Goal: Information Seeking & Learning: Learn about a topic

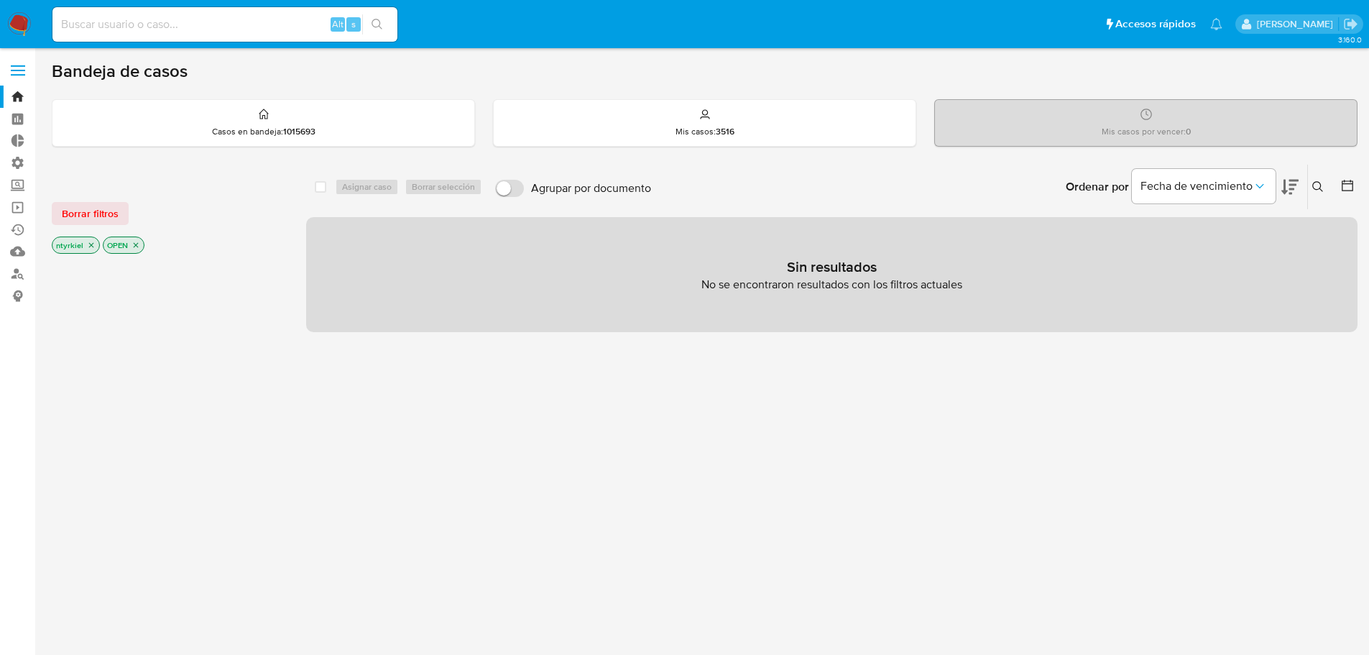
click at [21, 70] on span at bounding box center [18, 71] width 14 height 2
click at [0, 0] on input "checkbox" at bounding box center [0, 0] width 0 height 0
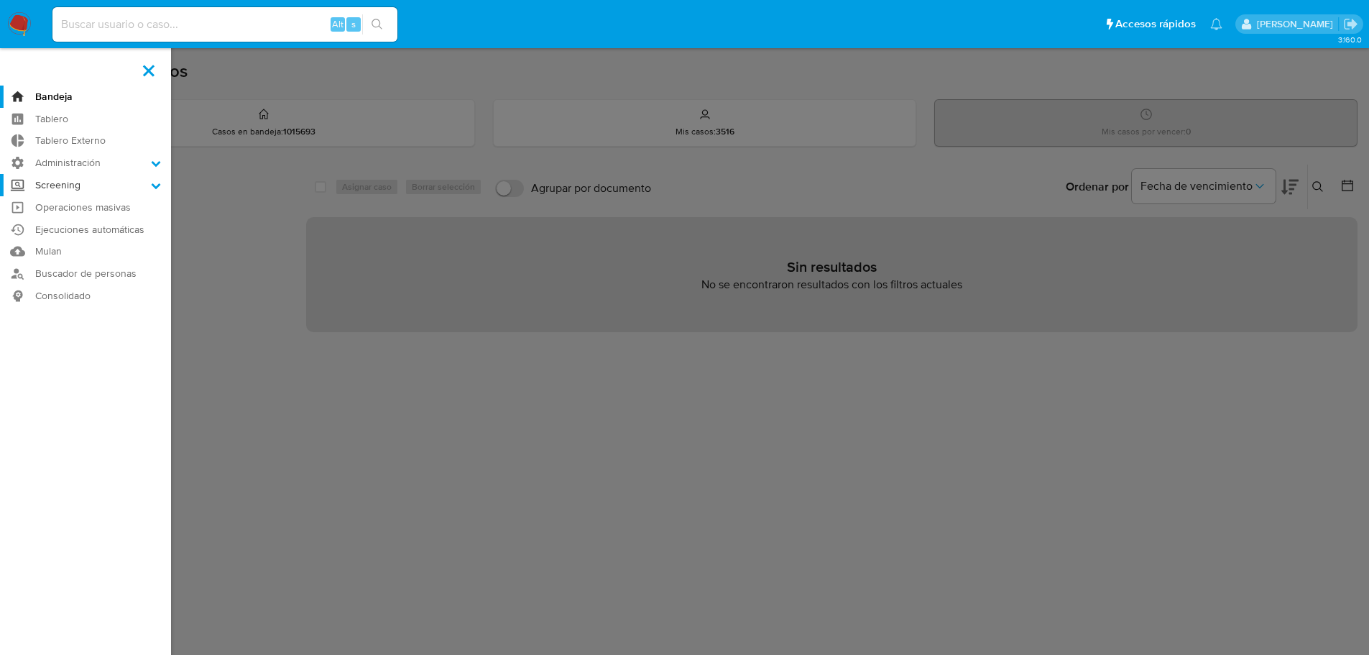
click at [88, 189] on label "Screening" at bounding box center [85, 185] width 171 height 22
click at [0, 0] on input "Screening" at bounding box center [0, 0] width 0 height 0
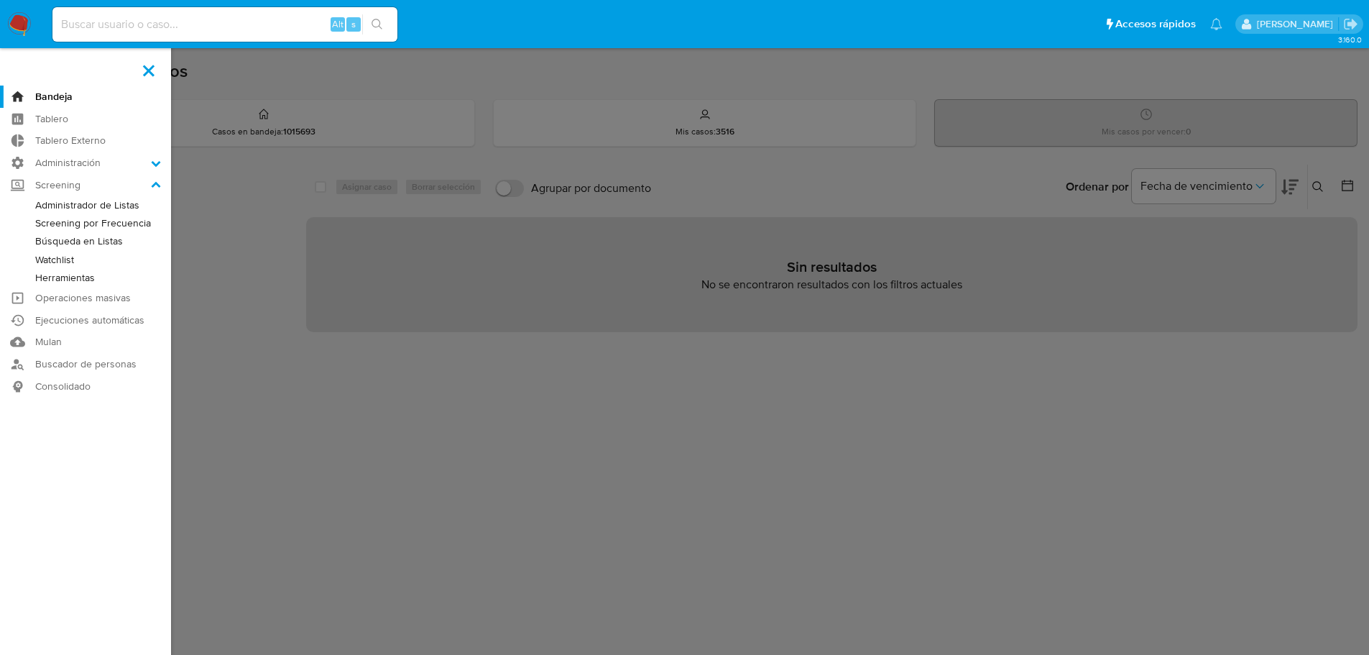
click at [85, 244] on link "Búsqueda en Listas" at bounding box center [85, 241] width 171 height 18
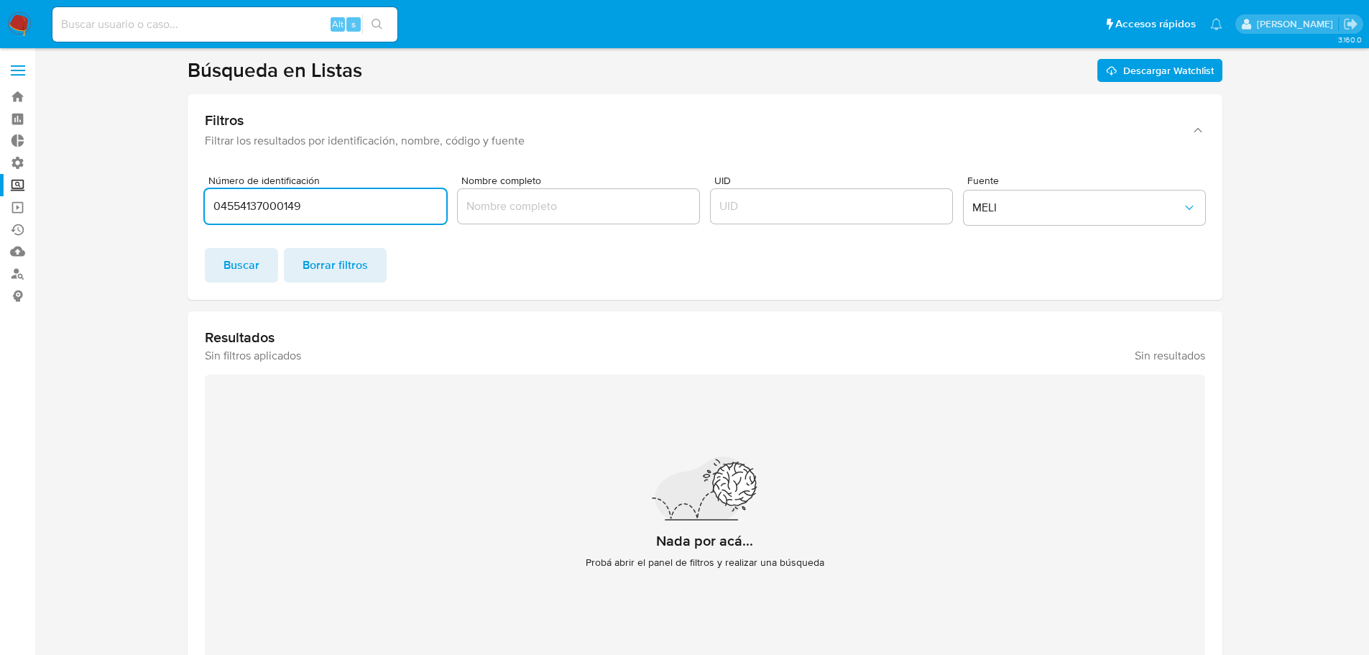
drag, startPoint x: 354, startPoint y: 200, endPoint x: 143, endPoint y: 205, distance: 210.6
click at [143, 205] on section at bounding box center [705, 368] width 1306 height 622
click at [517, 206] on input "Nombre completo" at bounding box center [578, 206] width 241 height 19
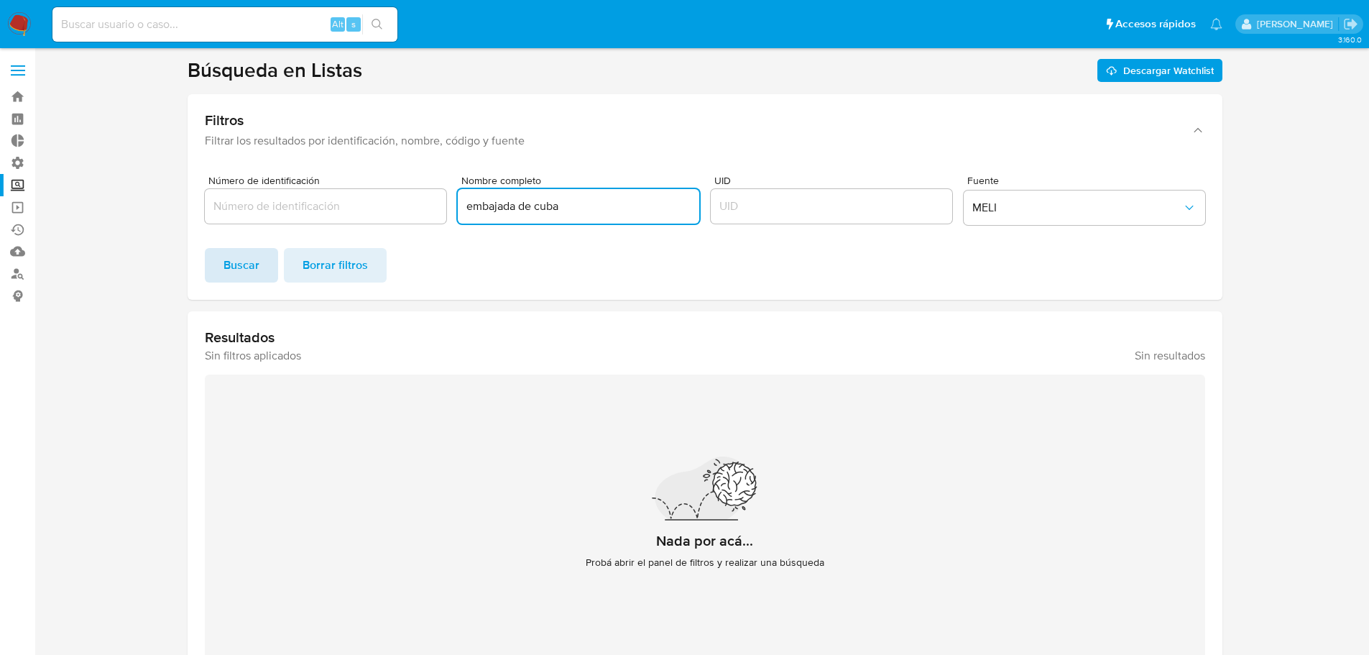
type input "embajada de cuba"
click at [233, 260] on span "Buscar" at bounding box center [241, 265] width 36 height 32
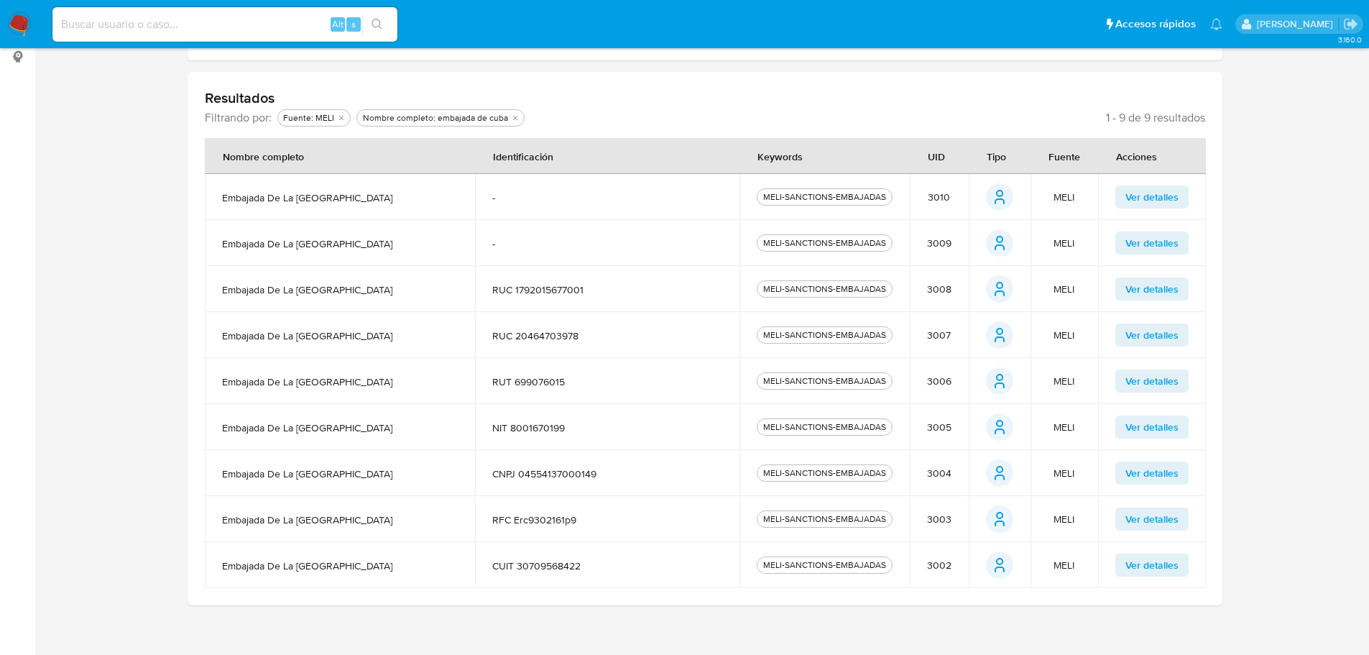
scroll to position [251, 0]
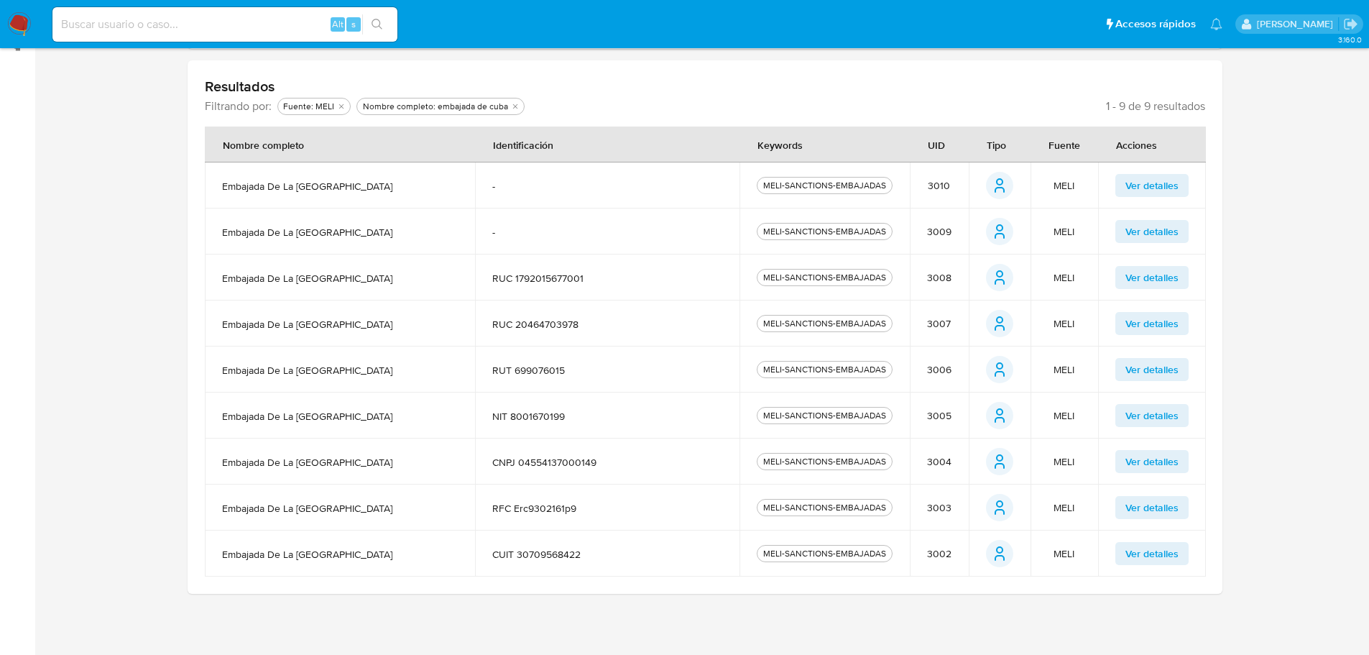
click at [540, 553] on span "CUIT 30709568422" at bounding box center [607, 554] width 230 height 13
click at [1143, 558] on span "Ver detalles" at bounding box center [1151, 553] width 53 height 20
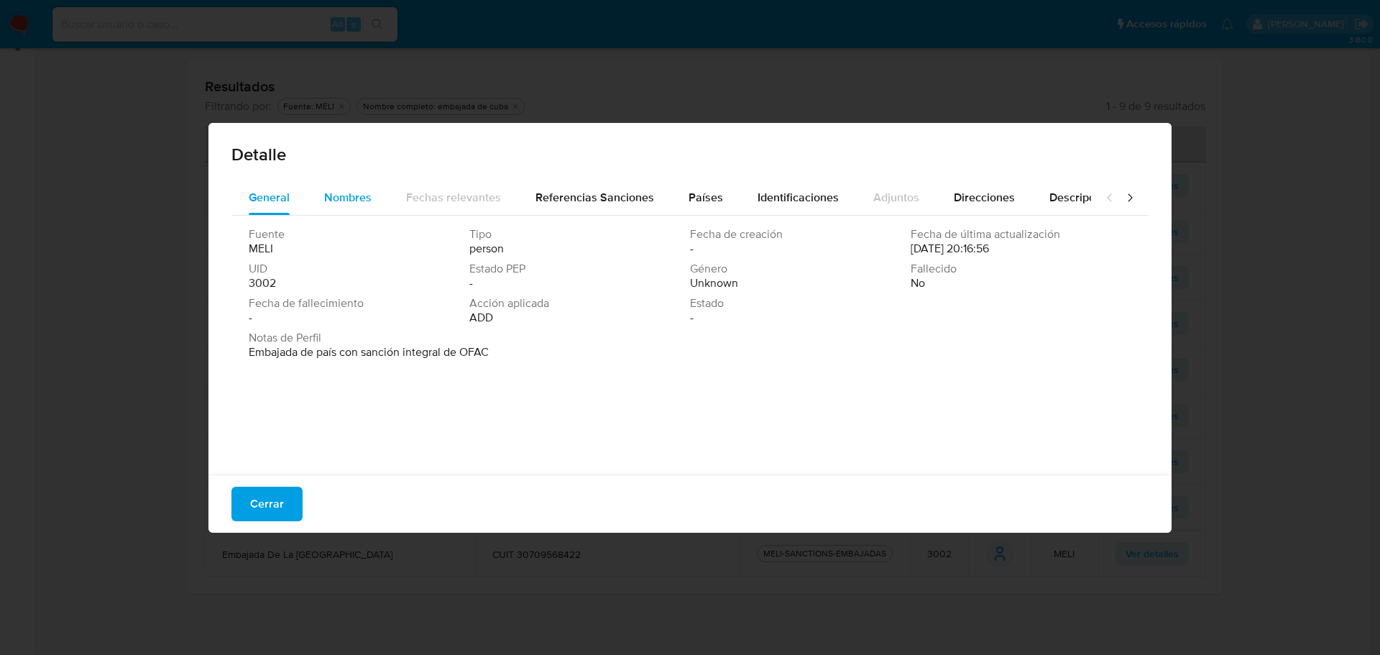
click at [366, 198] on span "Nombres" at bounding box center [347, 197] width 47 height 17
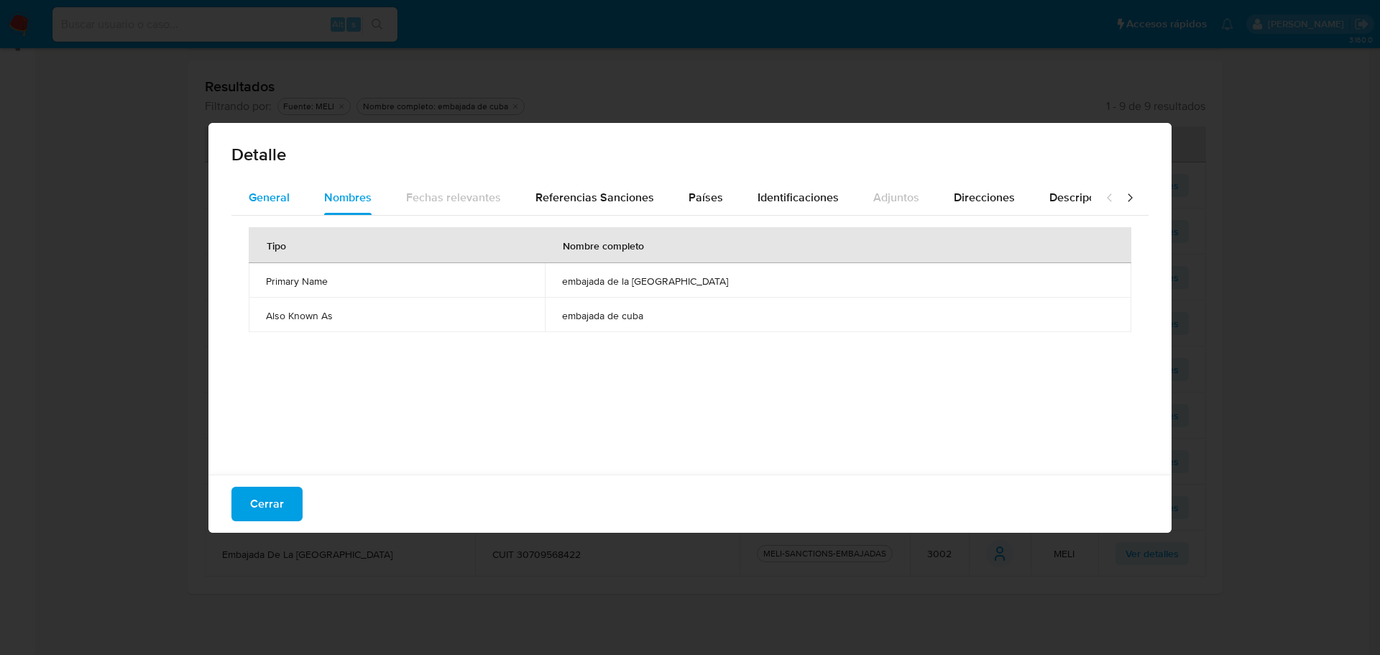
click at [287, 201] on span "General" at bounding box center [269, 197] width 41 height 17
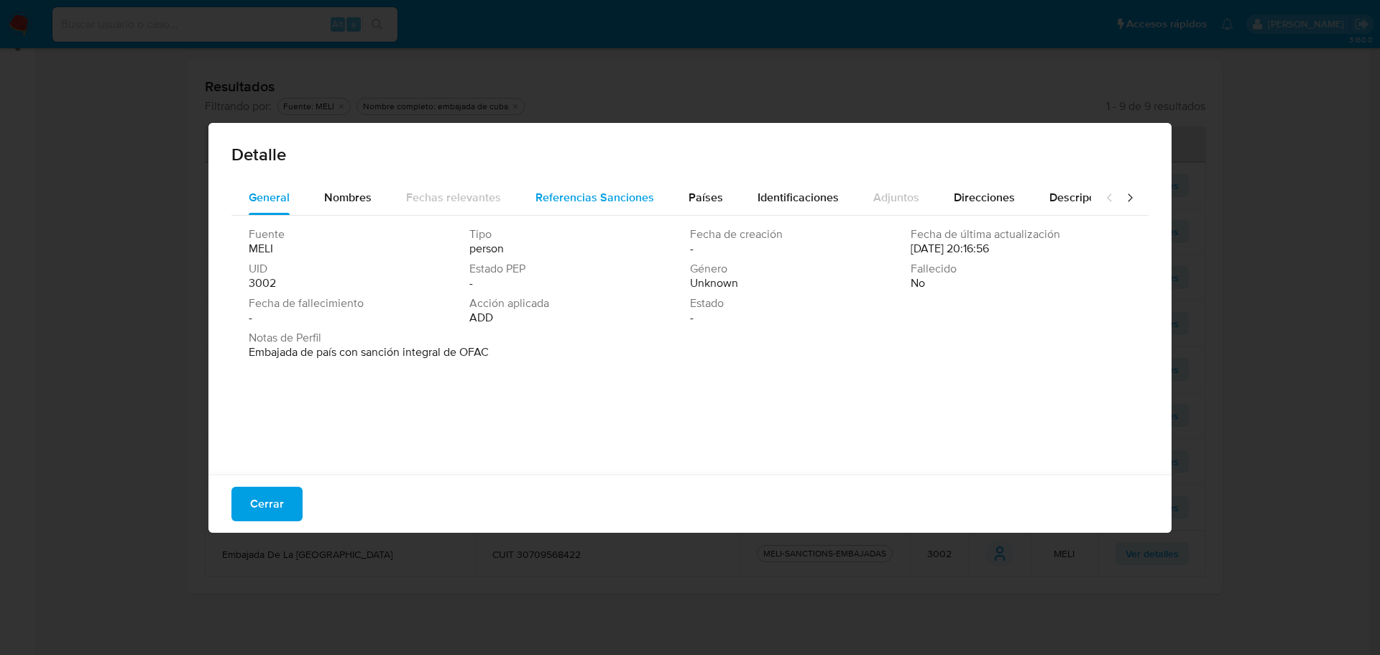
click at [587, 191] on span "Referencias Sanciones" at bounding box center [594, 197] width 119 height 17
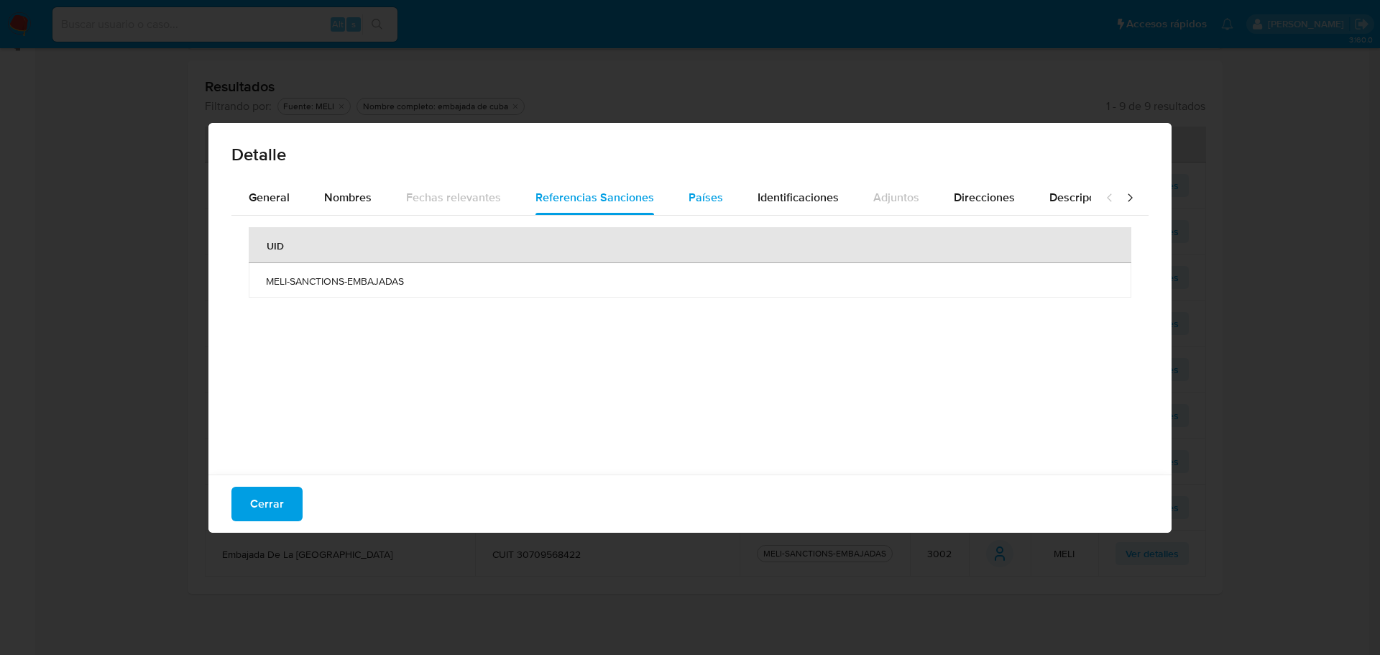
click at [693, 200] on span "Países" at bounding box center [705, 197] width 34 height 17
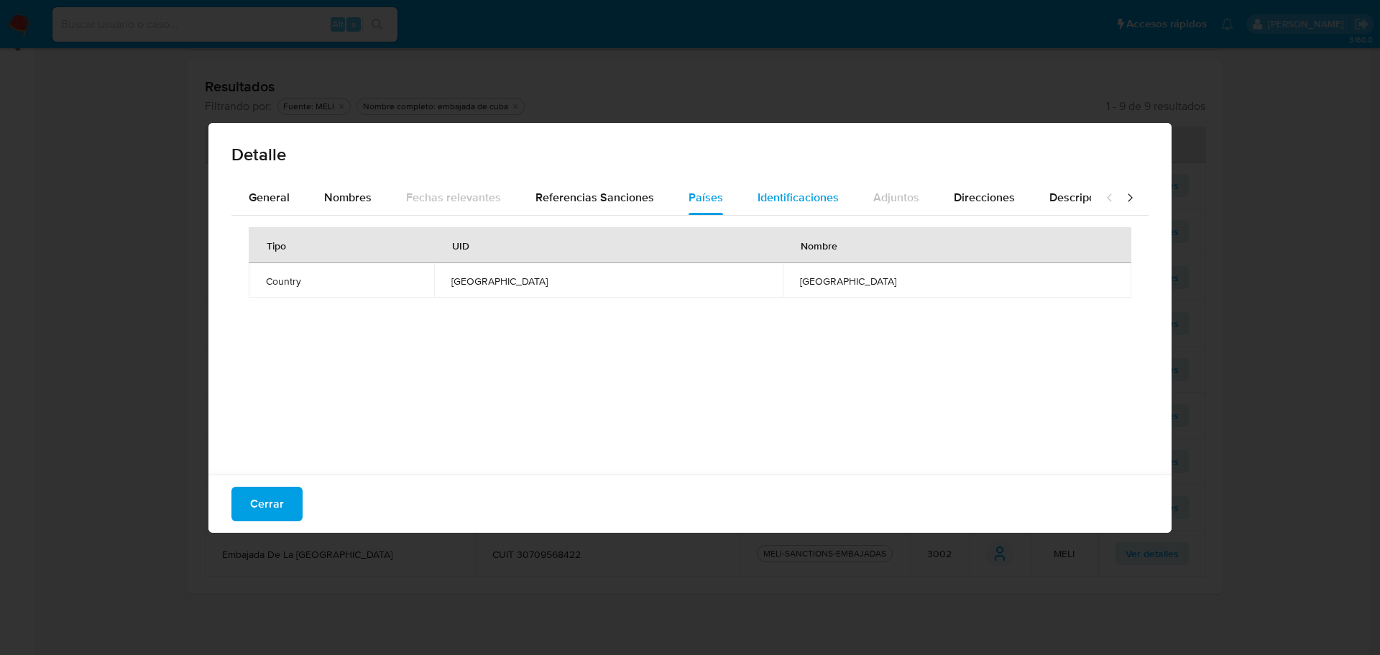
click at [789, 200] on span "Identificaciones" at bounding box center [797, 197] width 81 height 17
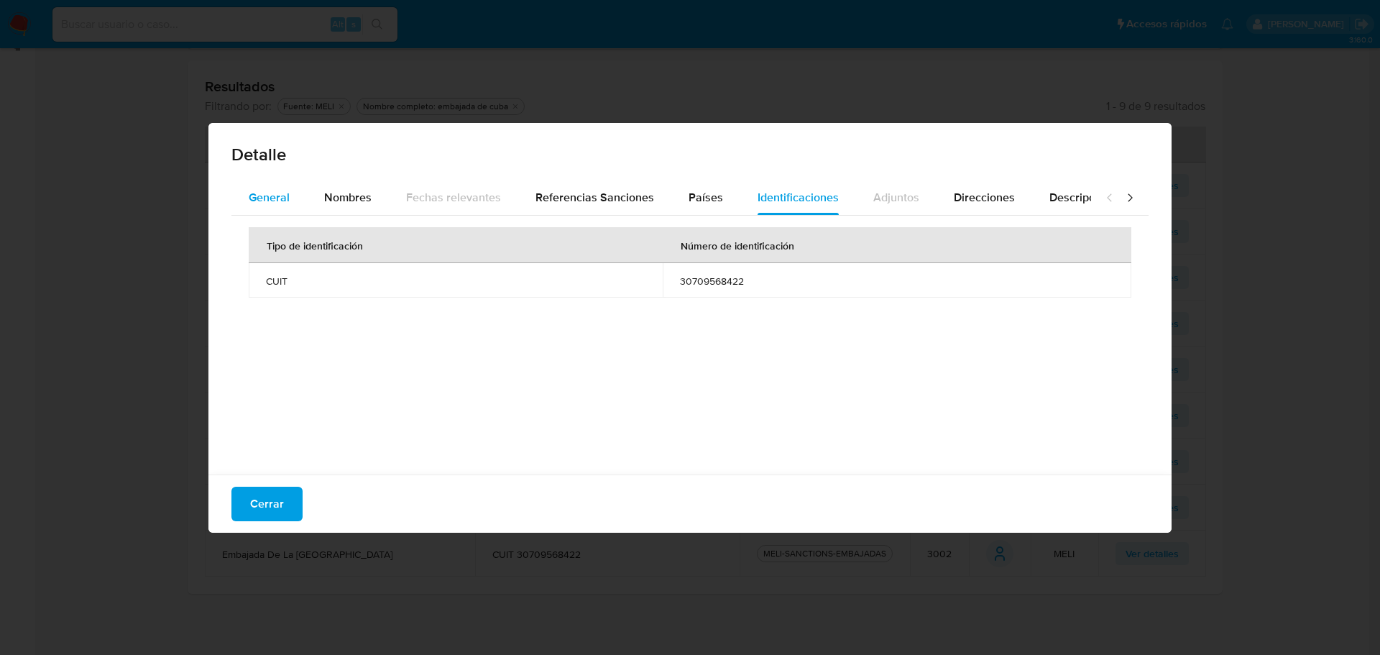
click at [276, 200] on span "General" at bounding box center [269, 197] width 41 height 17
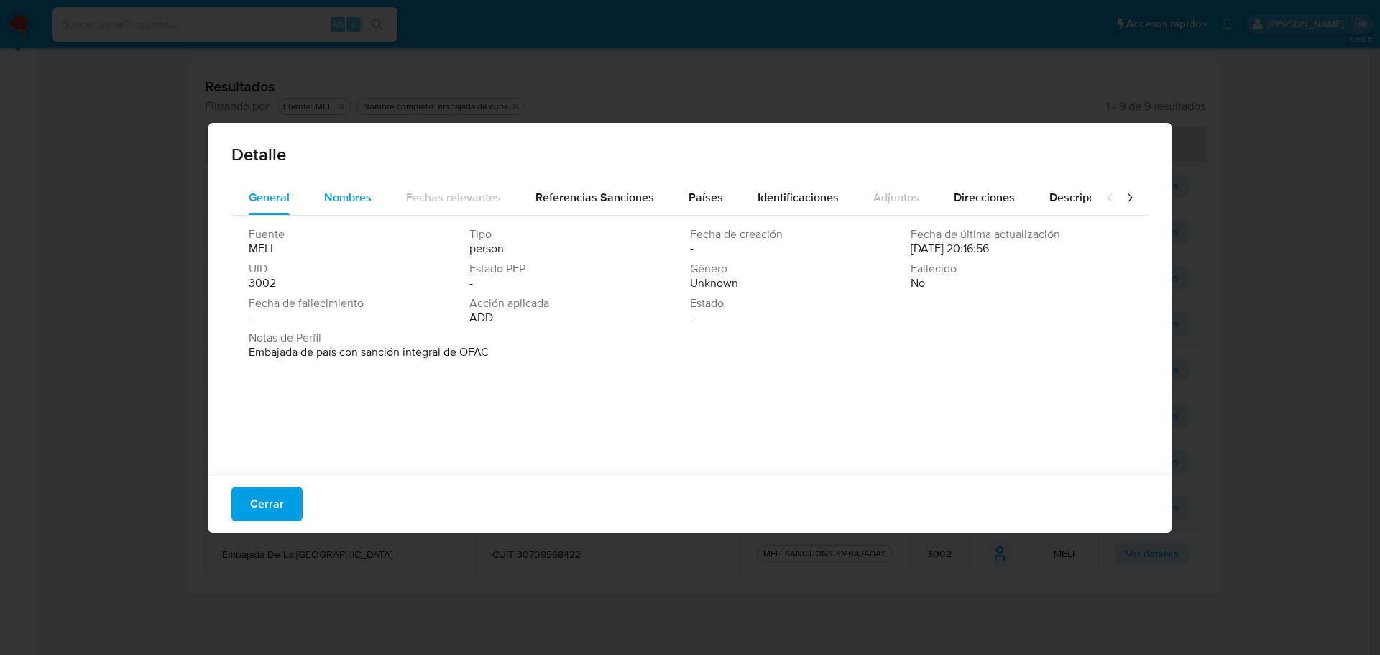
click at [362, 194] on span "Nombres" at bounding box center [347, 197] width 47 height 17
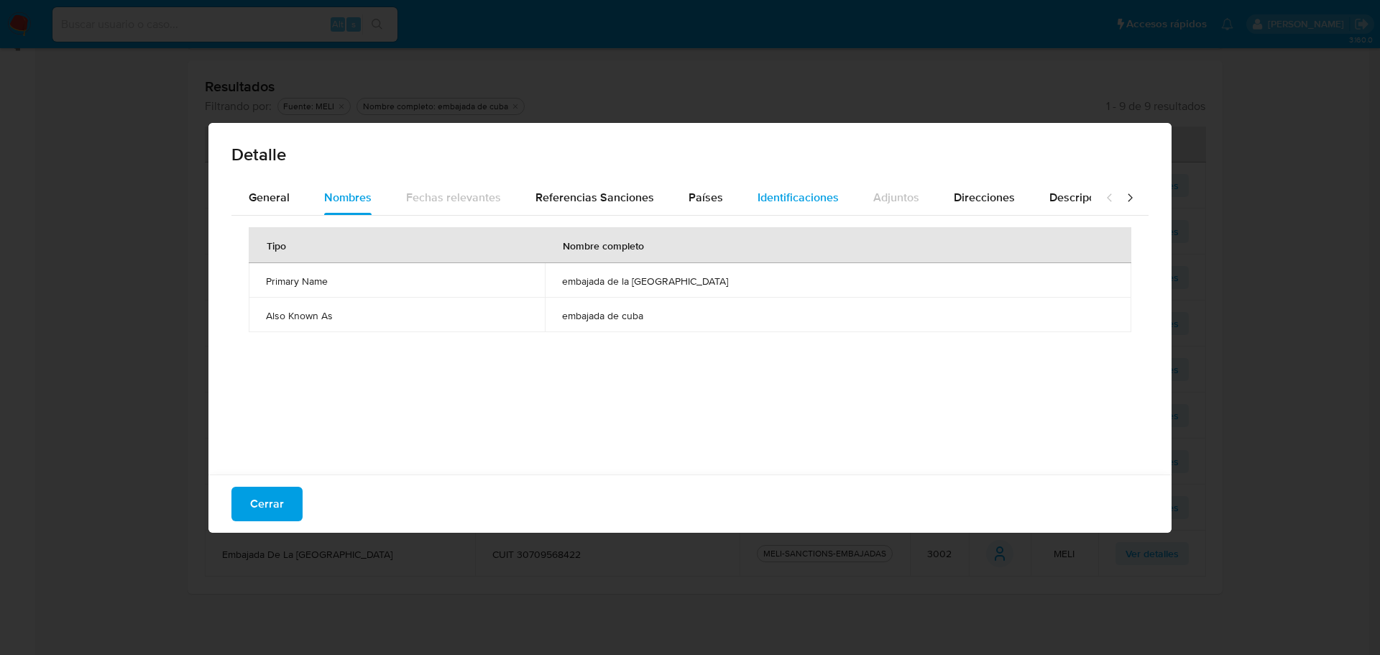
click at [767, 210] on div "Identificaciones" at bounding box center [797, 197] width 81 height 34
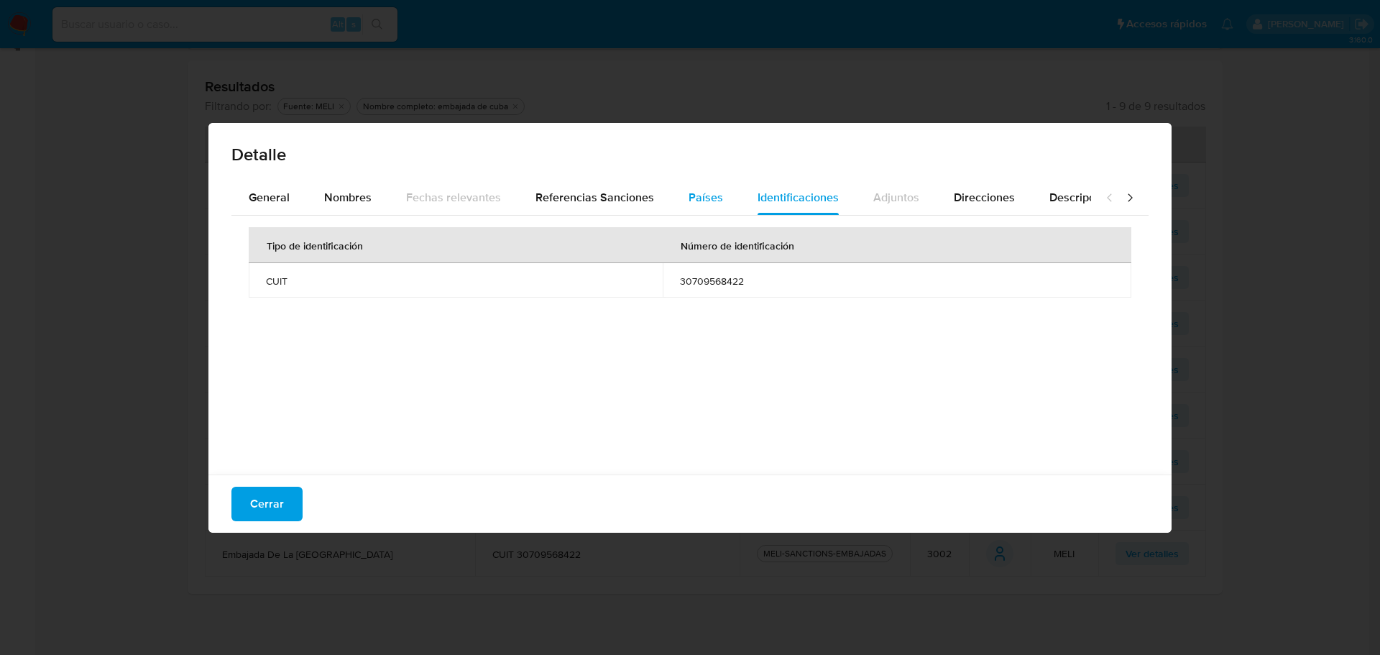
click at [696, 198] on span "Países" at bounding box center [705, 197] width 34 height 17
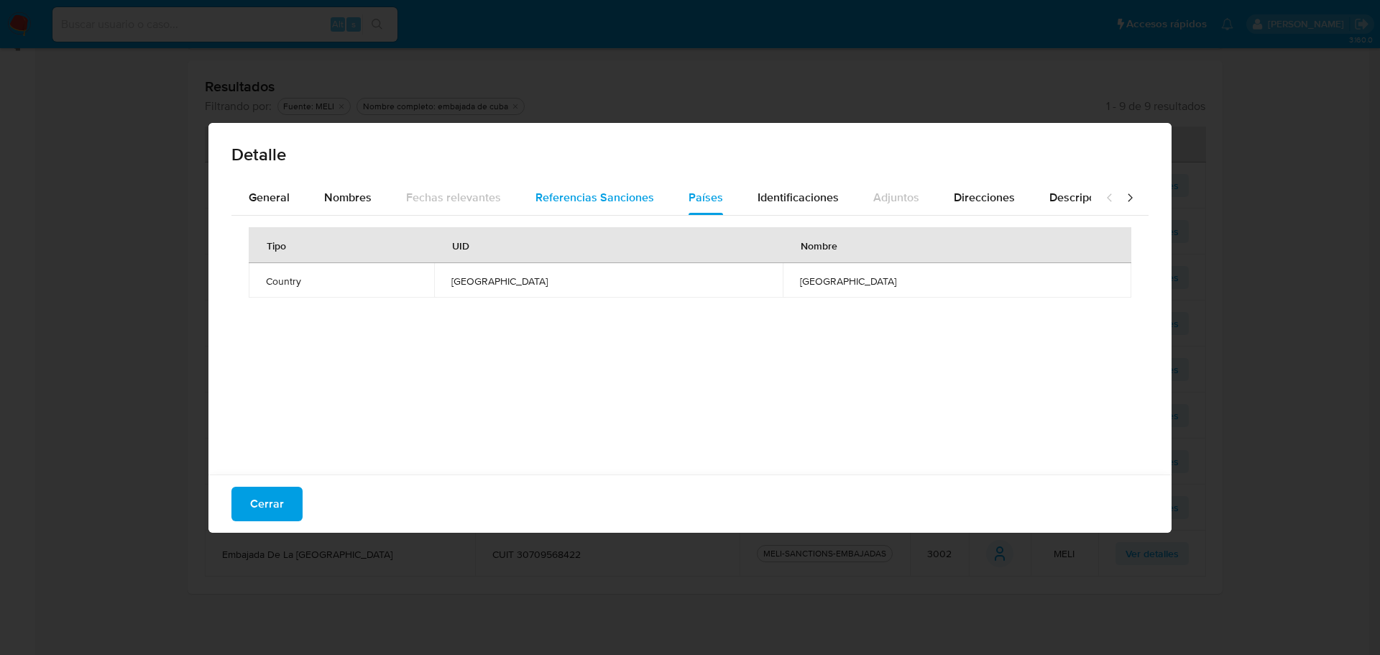
click at [619, 199] on span "Referencias Sanciones" at bounding box center [594, 197] width 119 height 17
drag, startPoint x: 339, startPoint y: 202, endPoint x: 332, endPoint y: 198, distance: 8.0
click at [336, 200] on span "Nombres" at bounding box center [347, 197] width 47 height 17
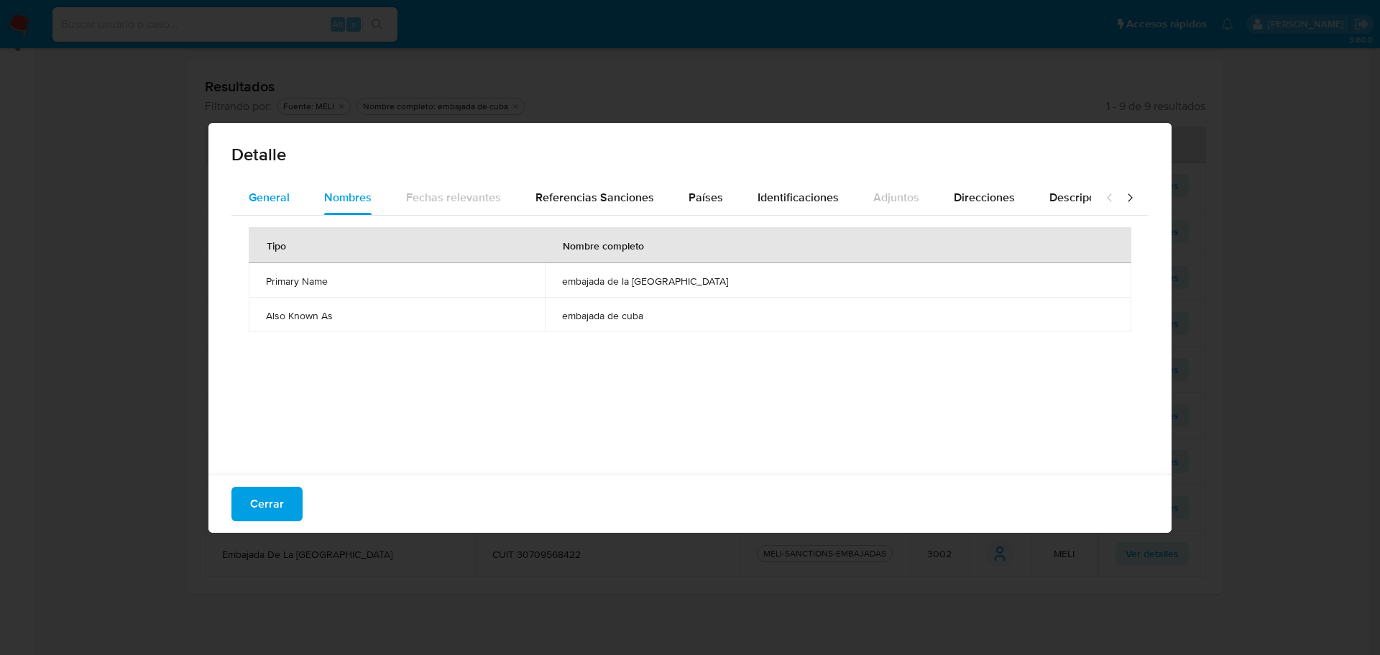
click at [274, 198] on span "General" at bounding box center [269, 197] width 41 height 17
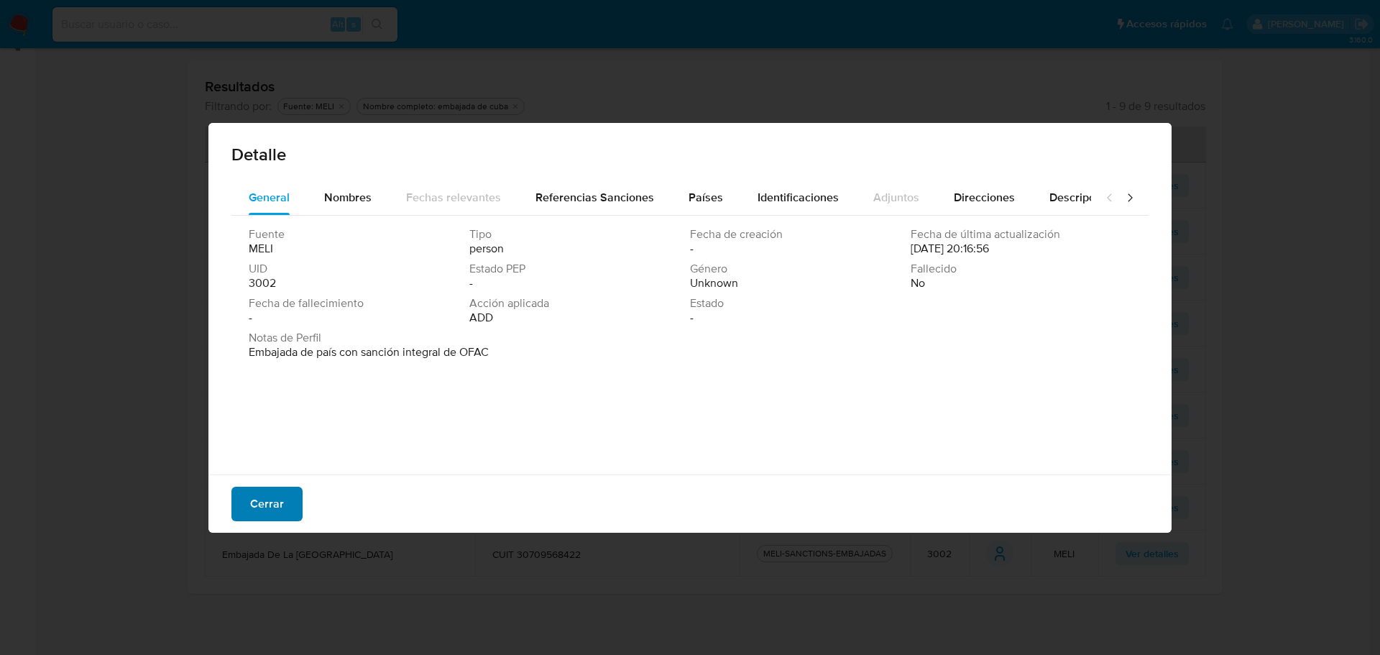
click at [265, 502] on span "Cerrar" at bounding box center [267, 504] width 34 height 32
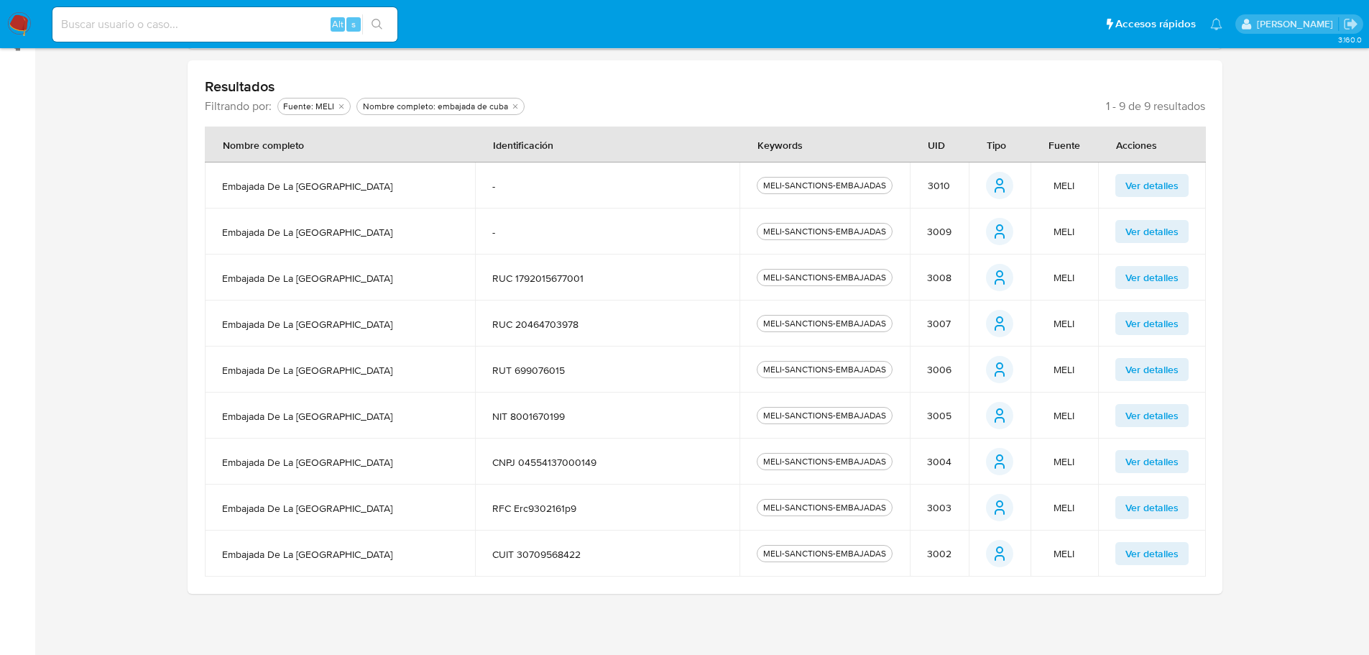
click at [1130, 185] on span "Ver detalles" at bounding box center [1151, 185] width 53 height 20
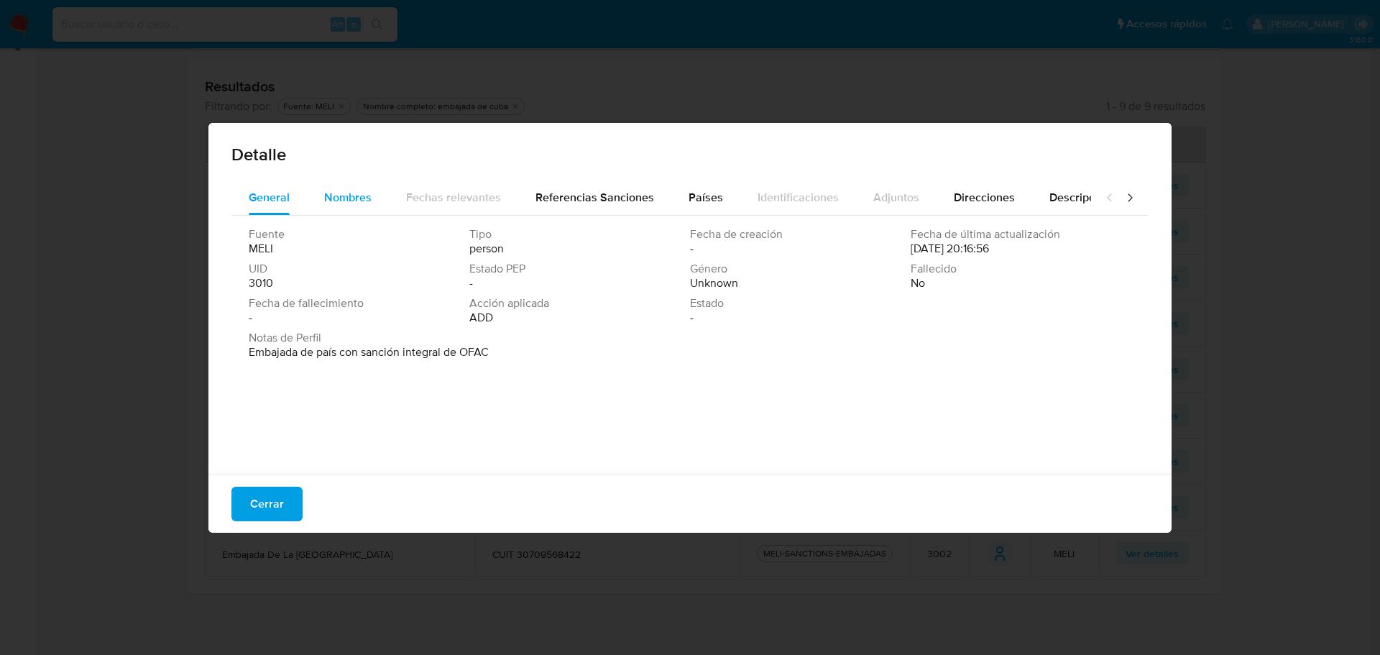
click at [362, 198] on span "Nombres" at bounding box center [347, 197] width 47 height 17
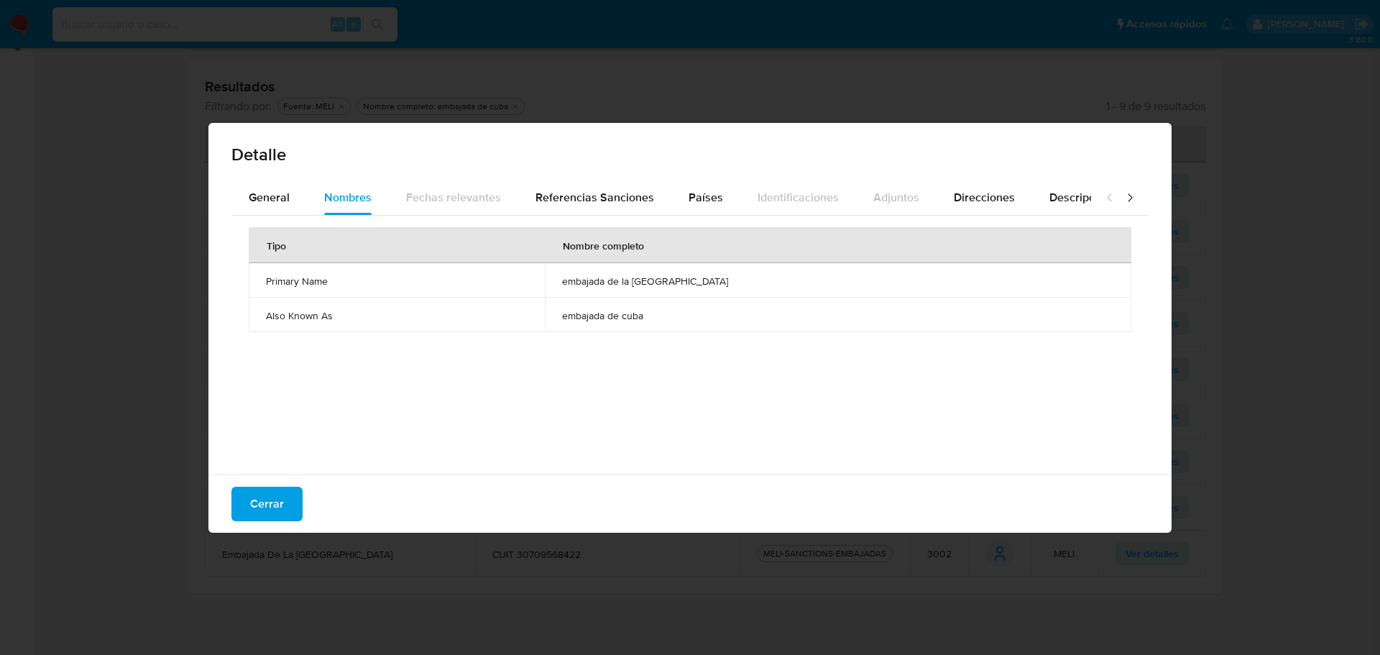
drag, startPoint x: 729, startPoint y: 281, endPoint x: 576, endPoint y: 285, distance: 153.1
click at [576, 285] on span "embajada de la republica de cuba" at bounding box center [838, 280] width 552 height 13
click at [261, 505] on span "Cerrar" at bounding box center [267, 504] width 34 height 32
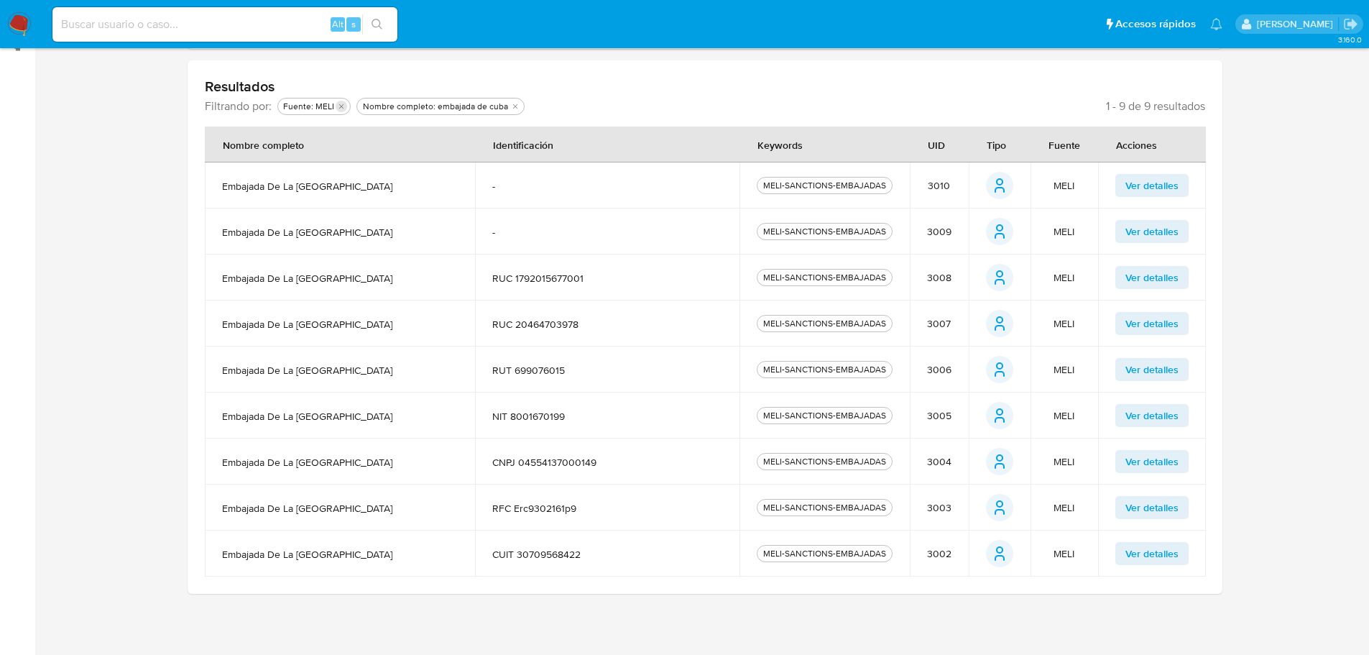
click at [340, 108] on icon "Eliminar filtro de undefined Fuente: MELI" at bounding box center [341, 106] width 9 height 9
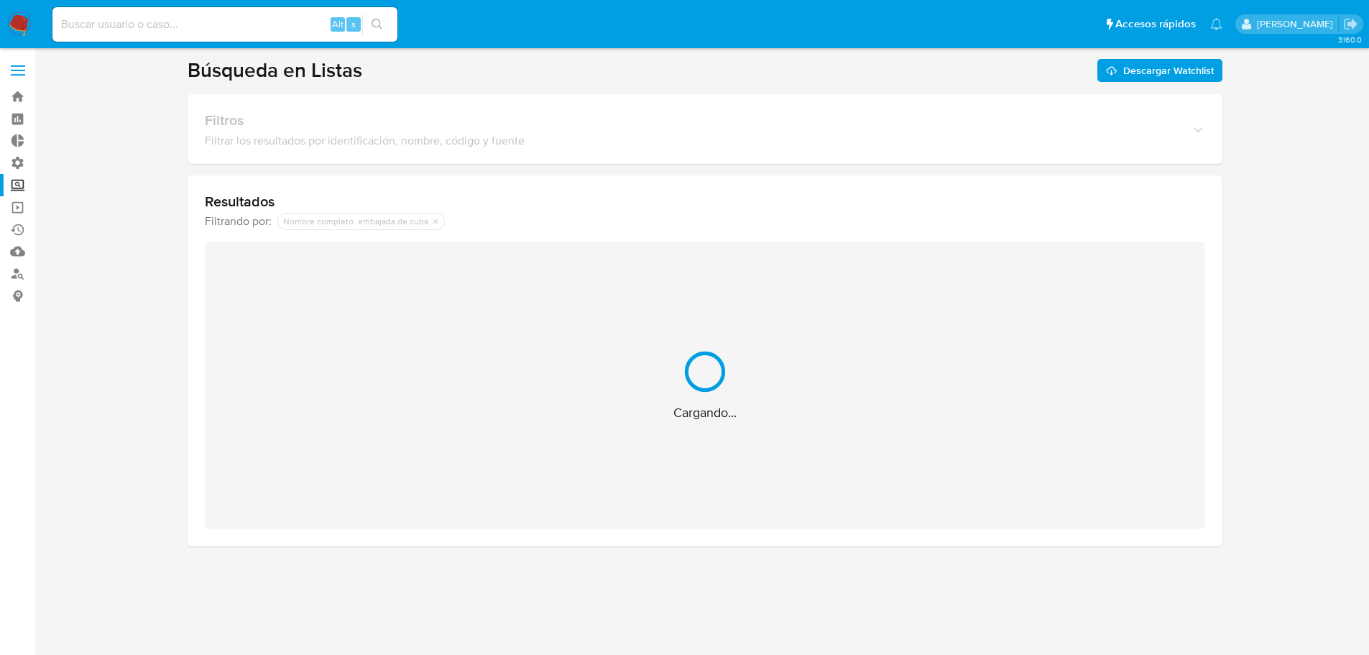
scroll to position [0, 0]
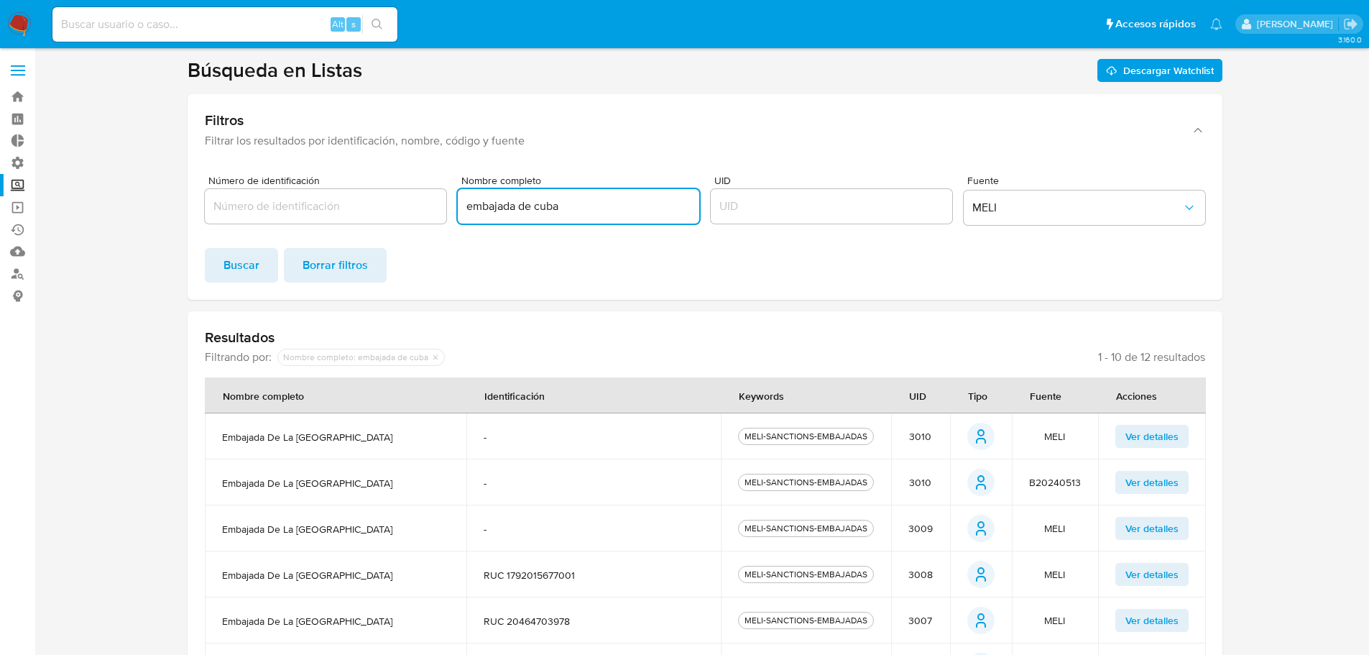
drag, startPoint x: 574, startPoint y: 205, endPoint x: 313, endPoint y: 185, distance: 261.6
click at [313, 185] on div "Número de identificación Nombre completo embajada de cuba UID Fuente MELI" at bounding box center [705, 202] width 1000 height 55
type input "havanatur"
click at [263, 264] on button "Buscar" at bounding box center [241, 265] width 73 height 34
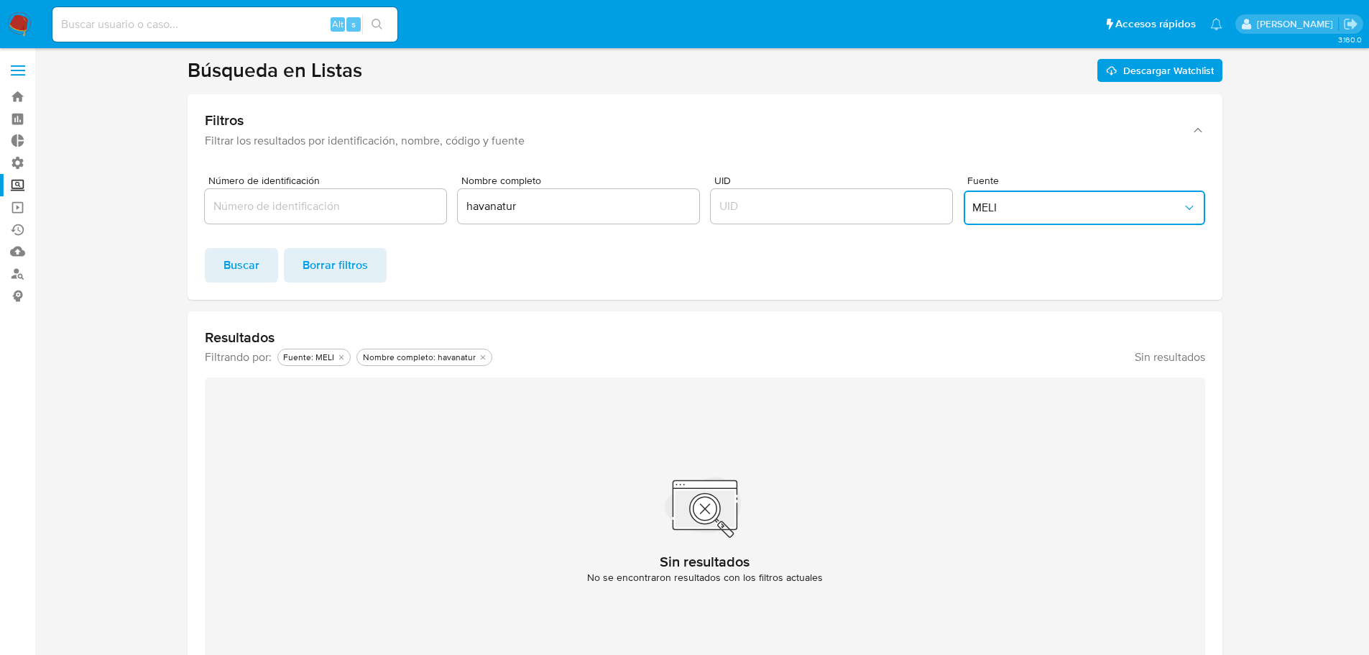
click at [1079, 197] on button "MELI" at bounding box center [1084, 207] width 241 height 34
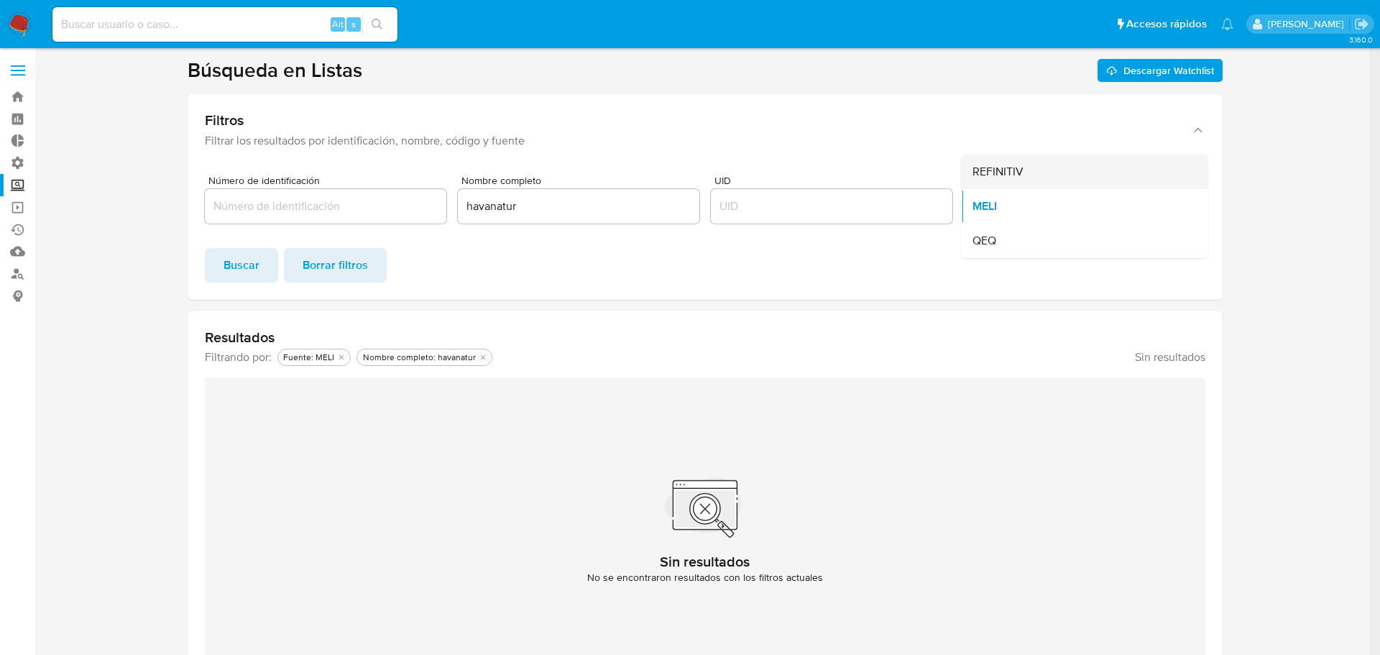
click at [1043, 165] on div "REFINITIV" at bounding box center [1080, 171] width 216 height 34
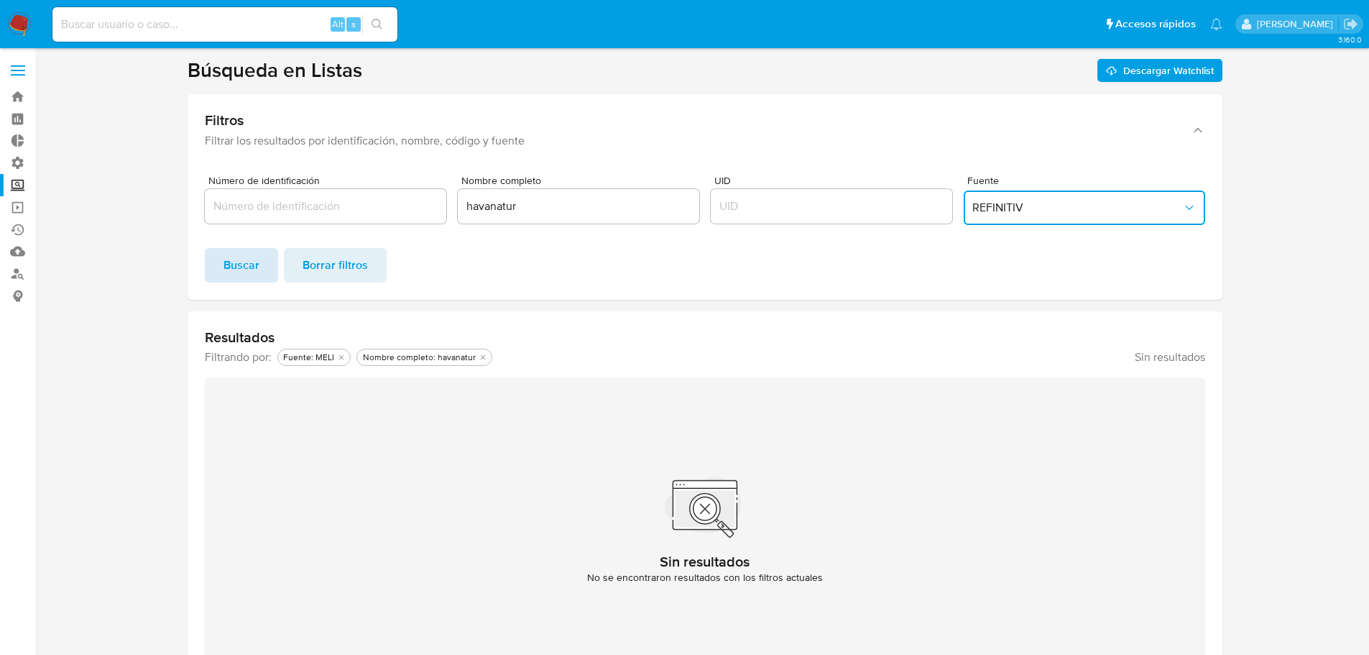
click at [261, 258] on button "Buscar" at bounding box center [241, 265] width 73 height 34
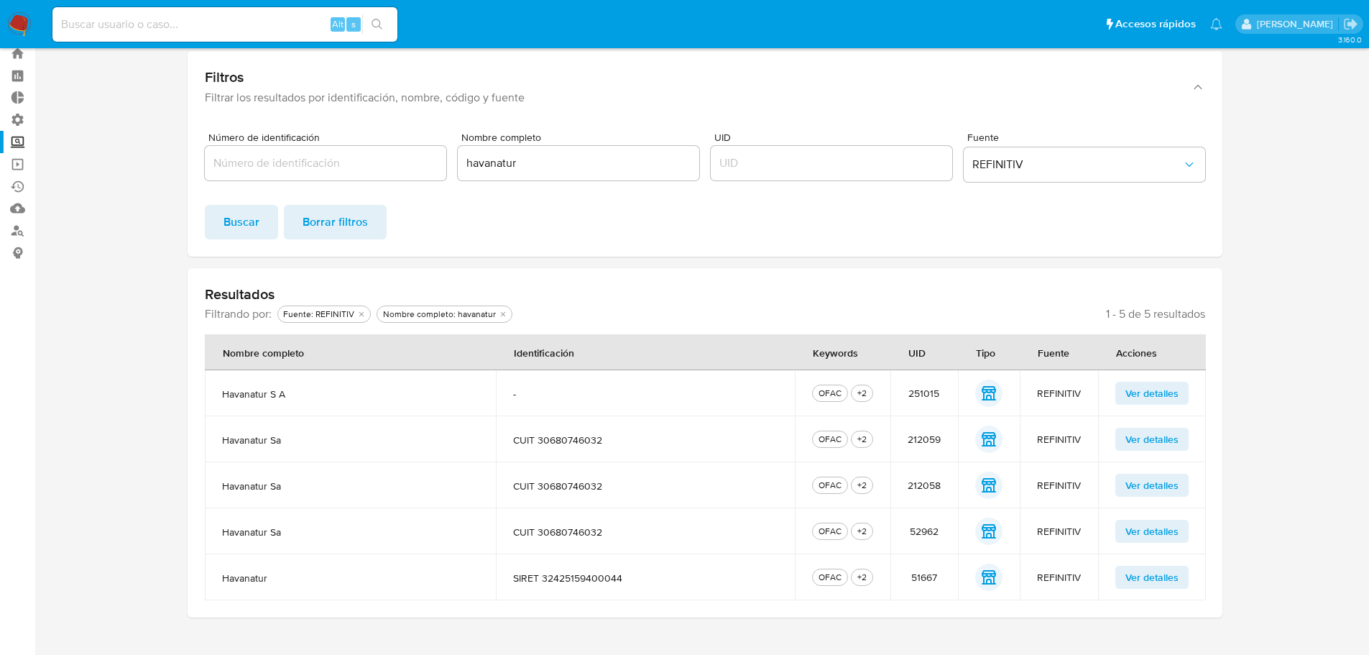
scroll to position [67, 0]
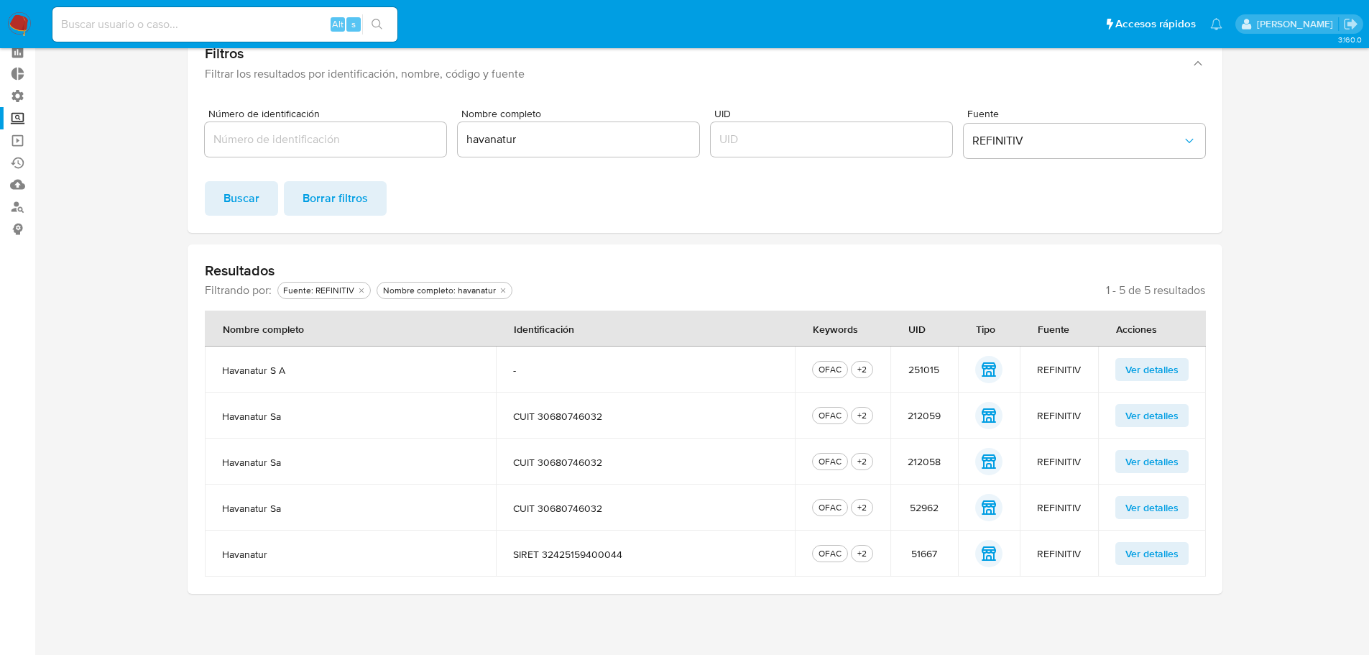
click at [578, 413] on span "CUIT 30680746032" at bounding box center [645, 416] width 264 height 13
click at [1139, 407] on span "Ver detalles" at bounding box center [1151, 415] width 53 height 20
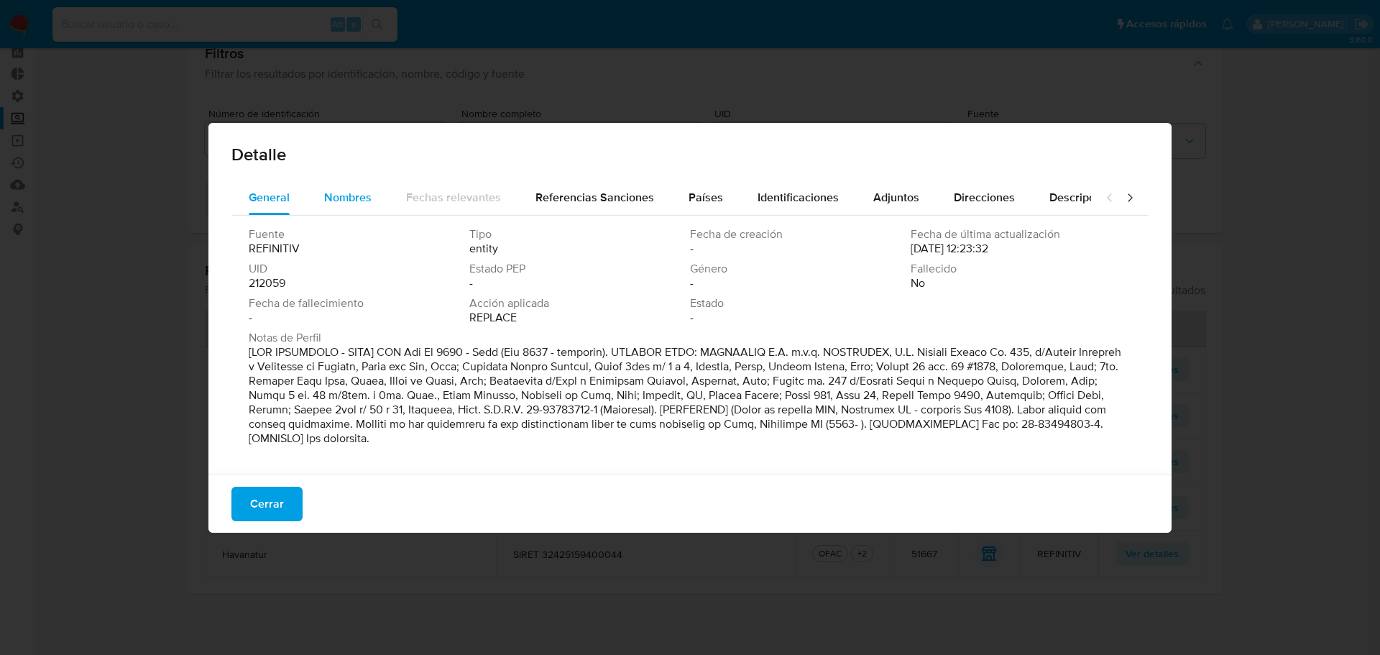
click at [359, 209] on div "Nombres" at bounding box center [347, 197] width 47 height 34
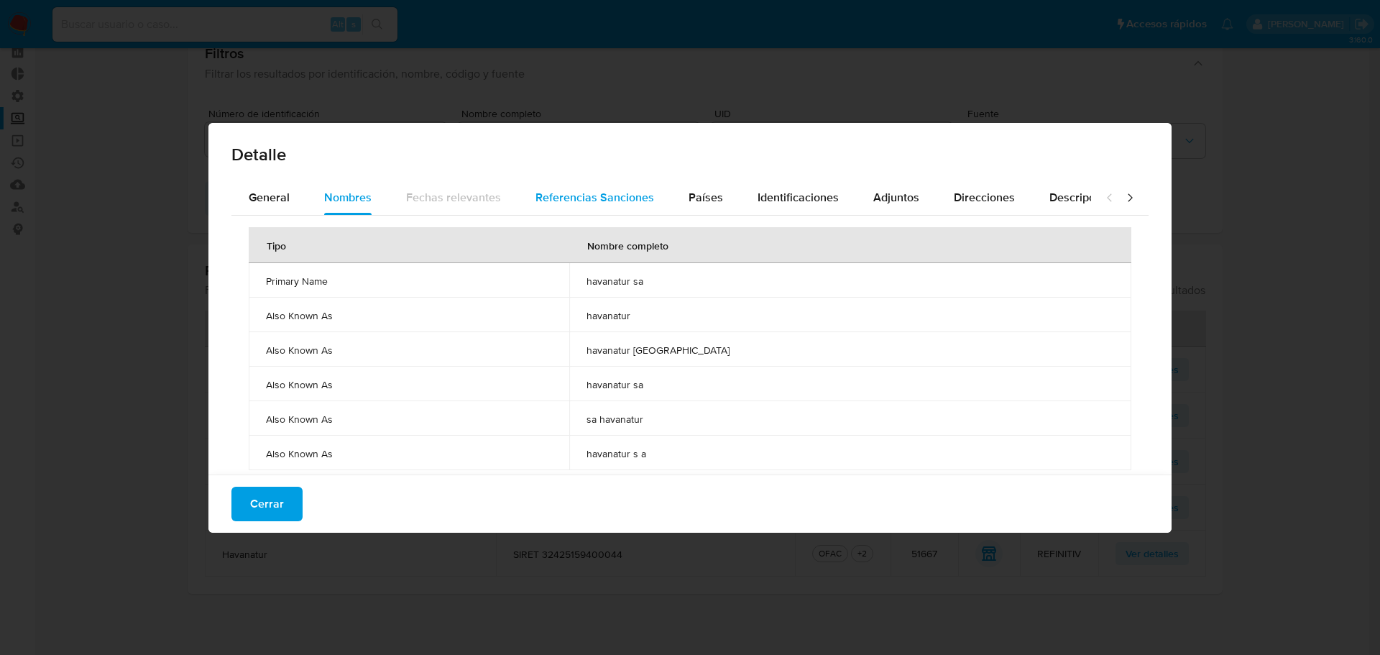
click at [590, 201] on span "Referencias Sanciones" at bounding box center [594, 197] width 119 height 17
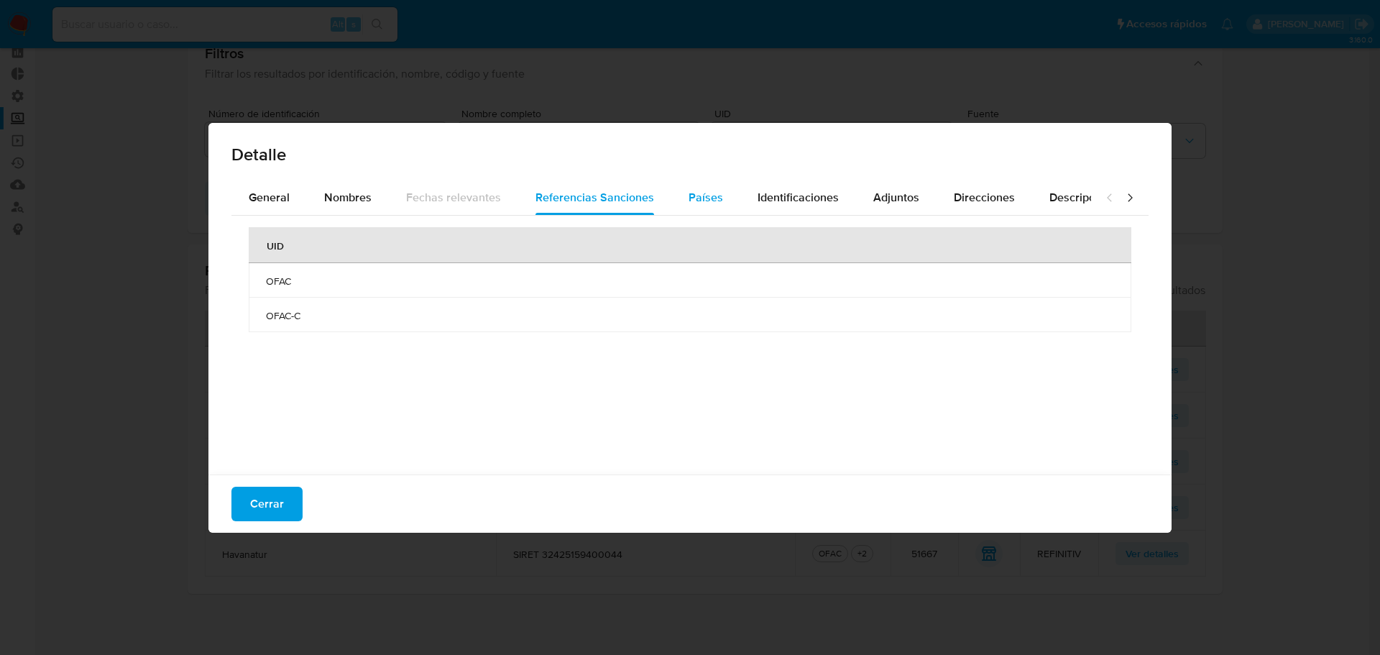
click at [694, 205] on span "Países" at bounding box center [705, 197] width 34 height 17
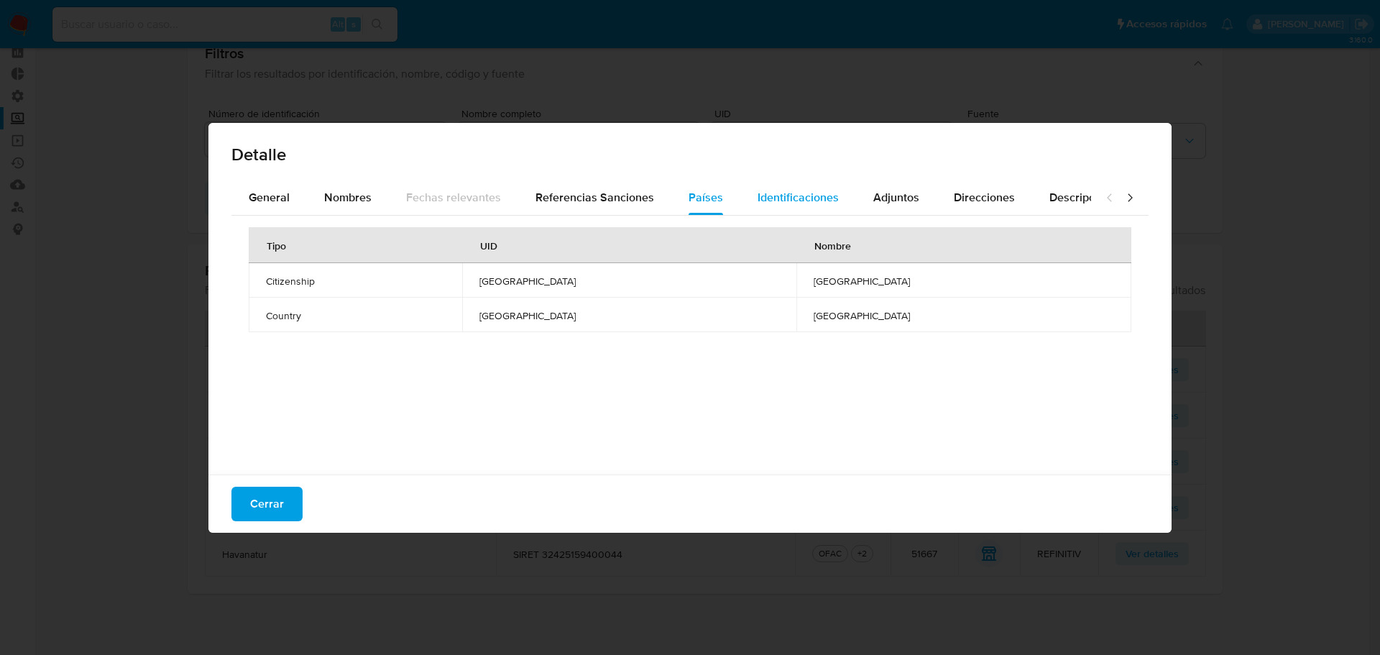
click at [780, 199] on span "Identificaciones" at bounding box center [797, 197] width 81 height 17
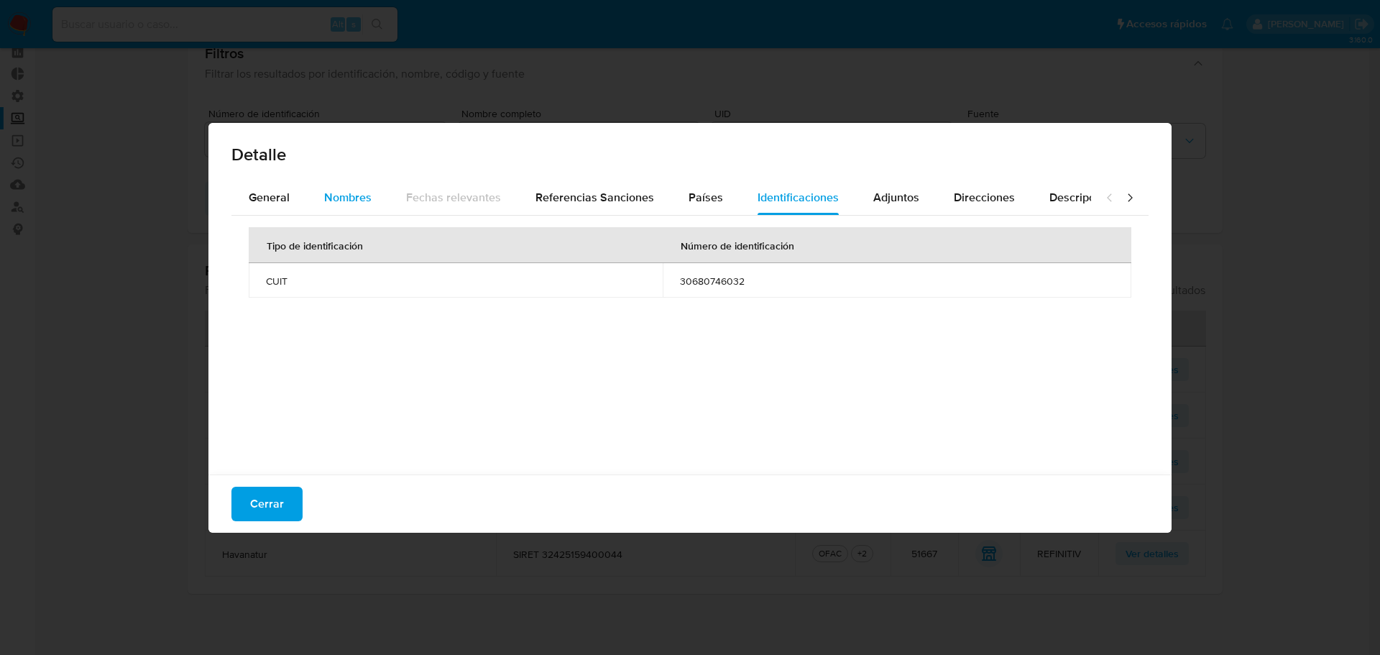
click at [349, 190] on span "Nombres" at bounding box center [347, 197] width 47 height 17
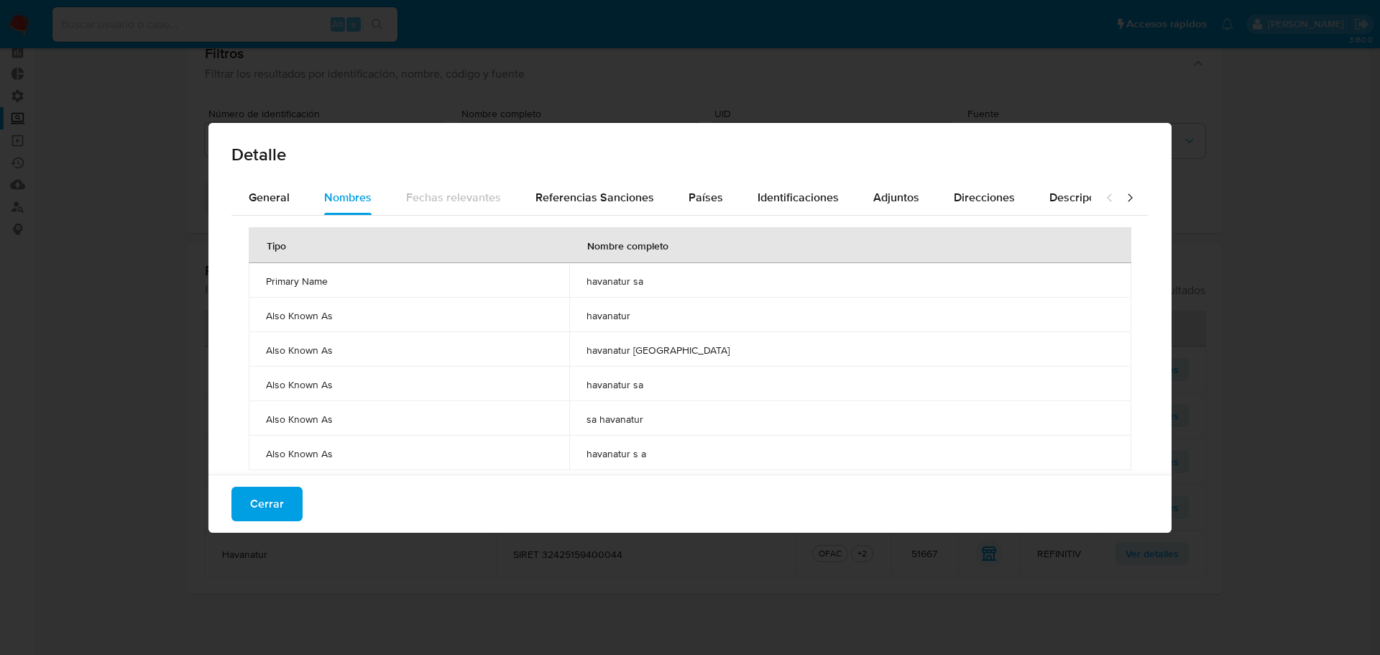
drag, startPoint x: 727, startPoint y: 284, endPoint x: 658, endPoint y: 278, distance: 69.2
click at [658, 278] on span "havanatur sa" at bounding box center [849, 280] width 527 height 13
drag, startPoint x: 761, startPoint y: 356, endPoint x: 655, endPoint y: 355, distance: 106.4
click at [655, 355] on td "havanatur argentina" at bounding box center [850, 349] width 562 height 34
click at [257, 201] on span "General" at bounding box center [269, 197] width 41 height 17
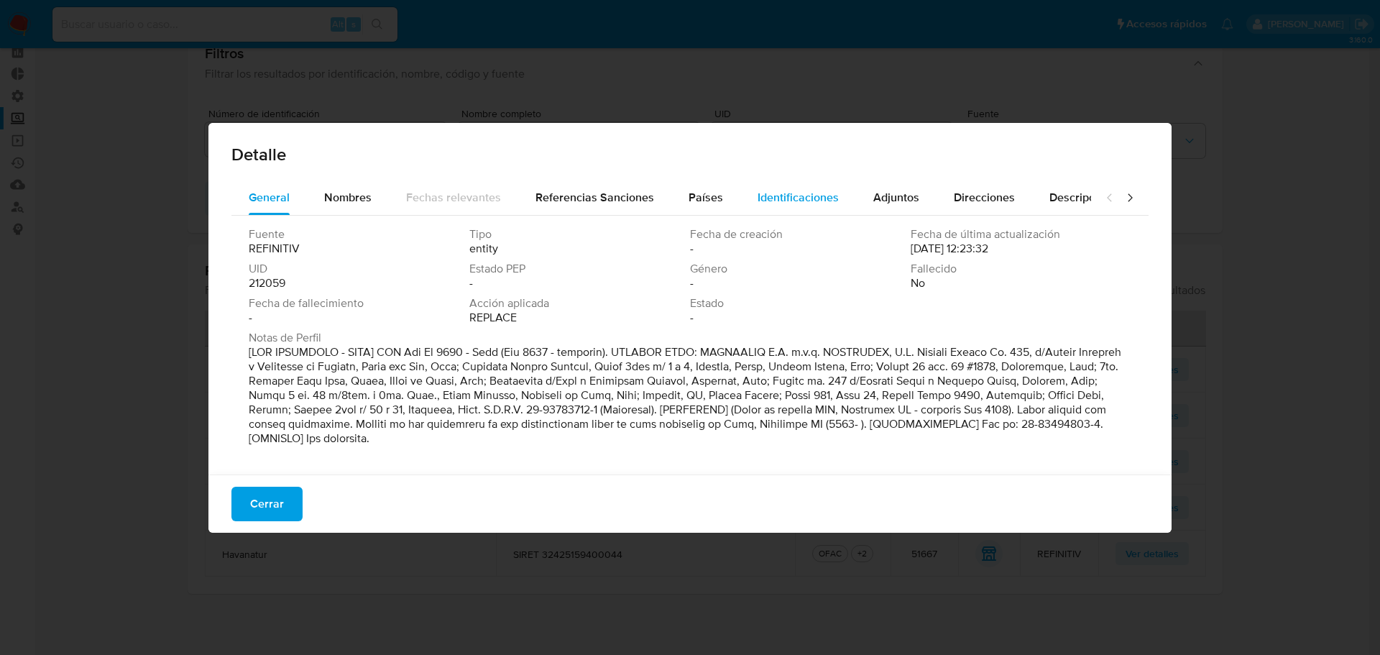
click at [757, 199] on span "Identificaciones" at bounding box center [797, 197] width 81 height 17
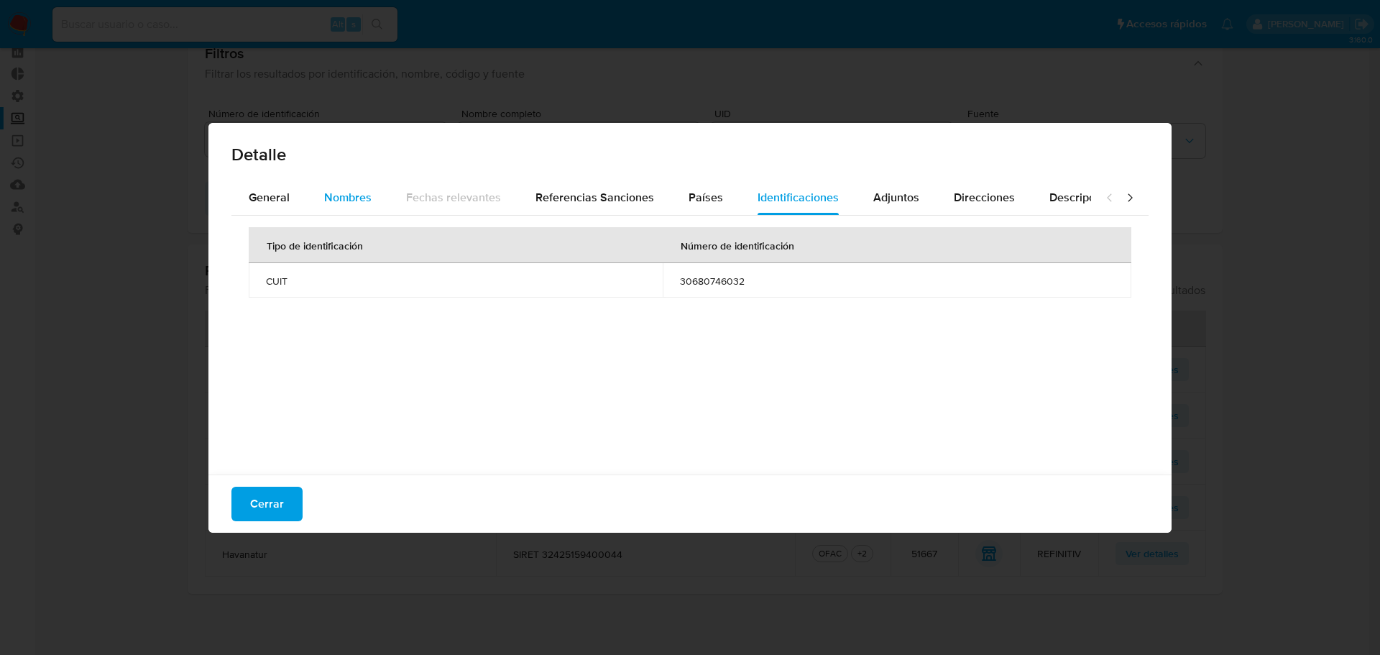
click at [361, 209] on div "Nombres" at bounding box center [347, 197] width 47 height 34
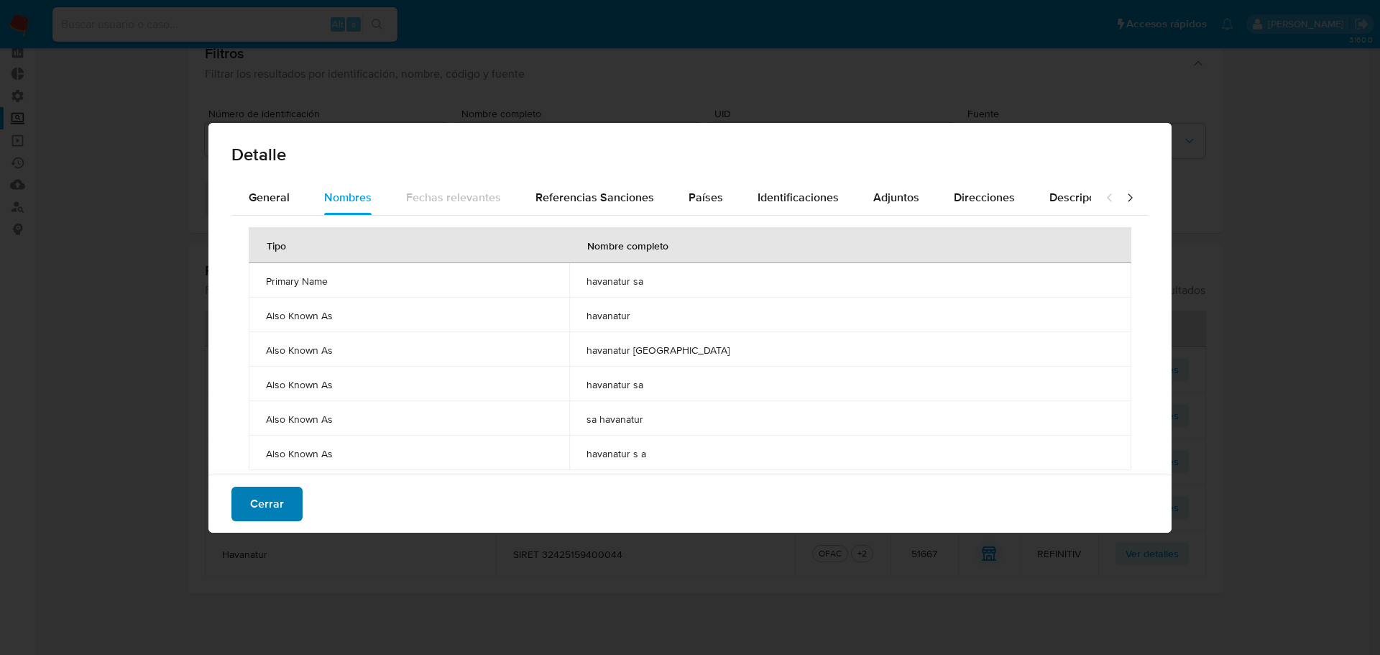
click at [280, 502] on span "Cerrar" at bounding box center [267, 504] width 34 height 32
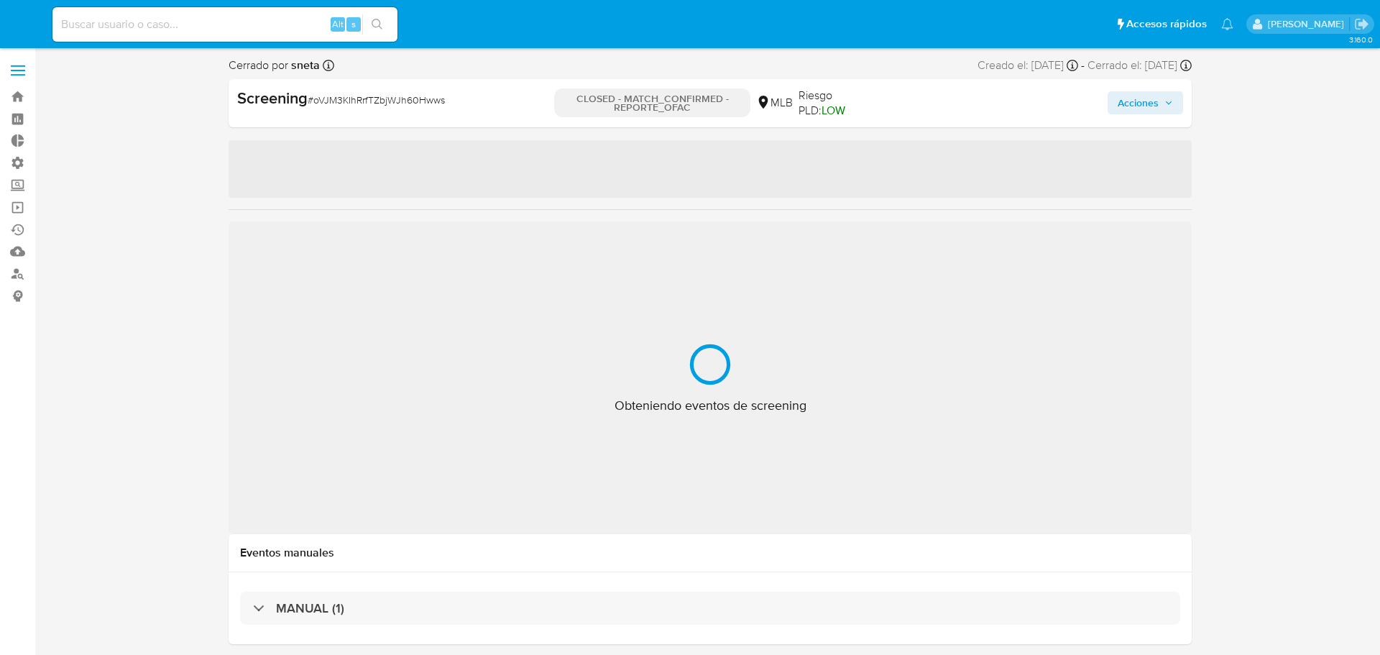
select select "10"
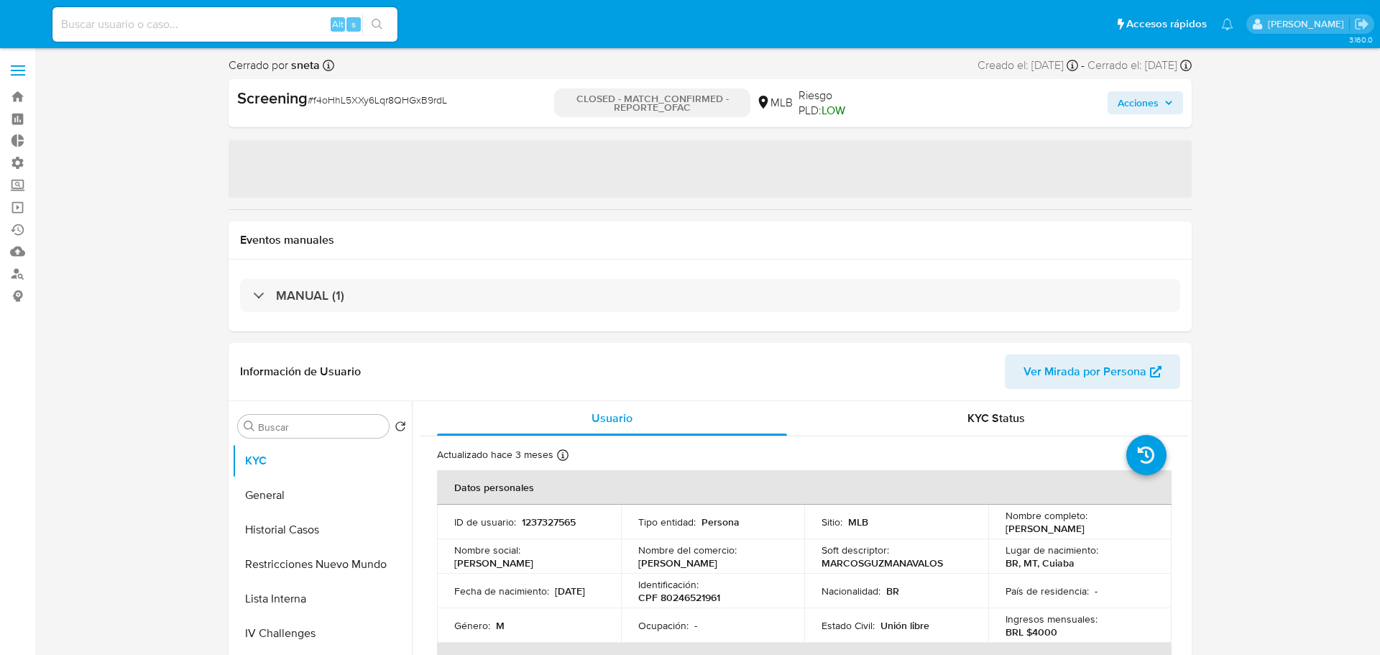
select select "10"
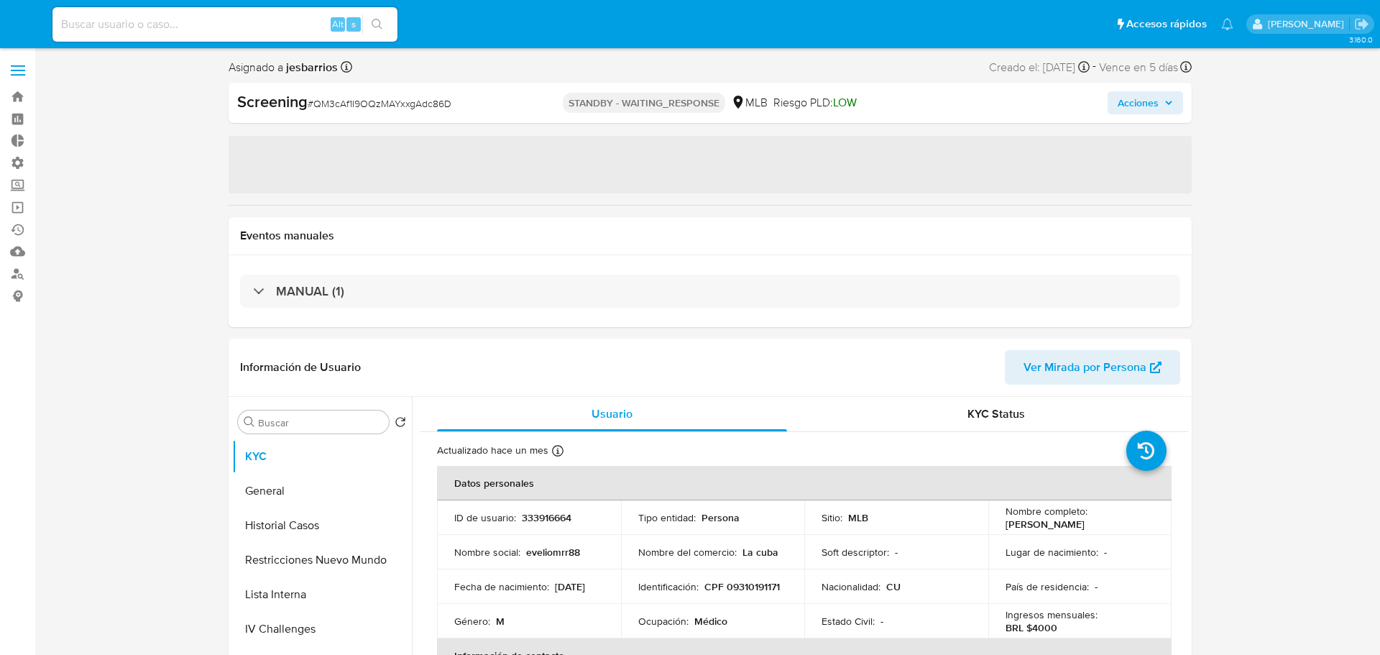
select select "10"
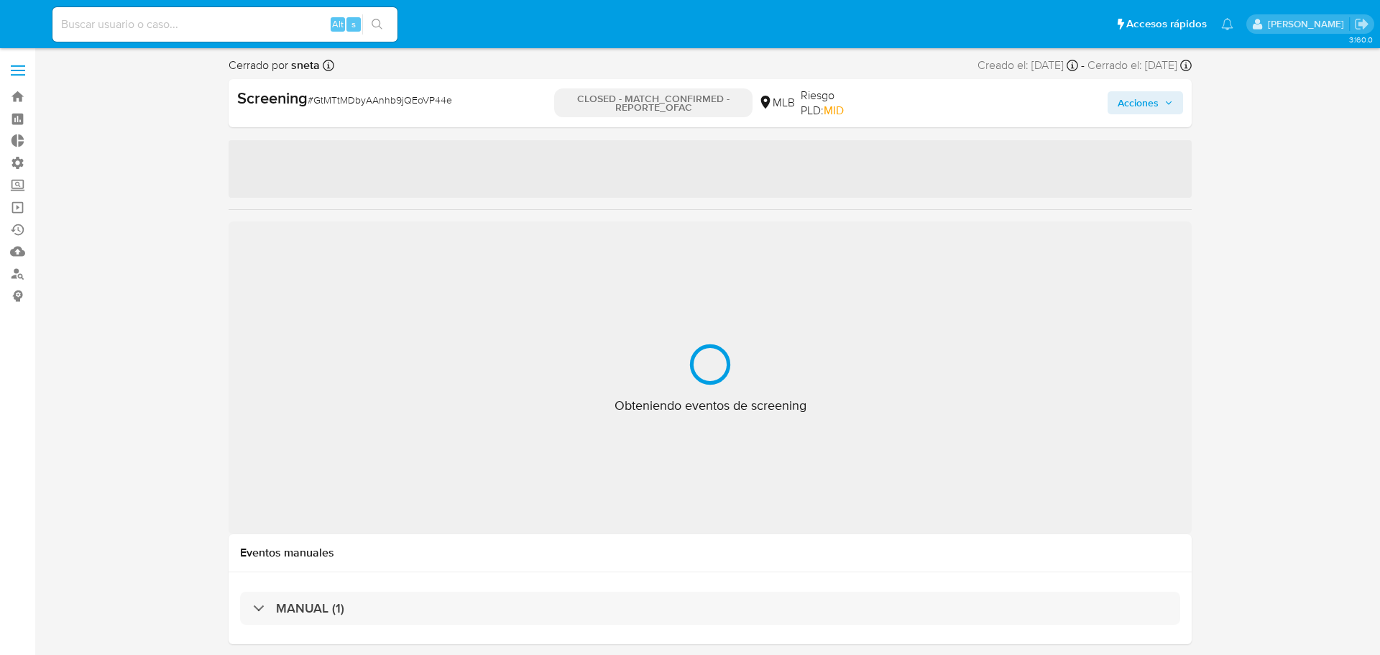
select select "10"
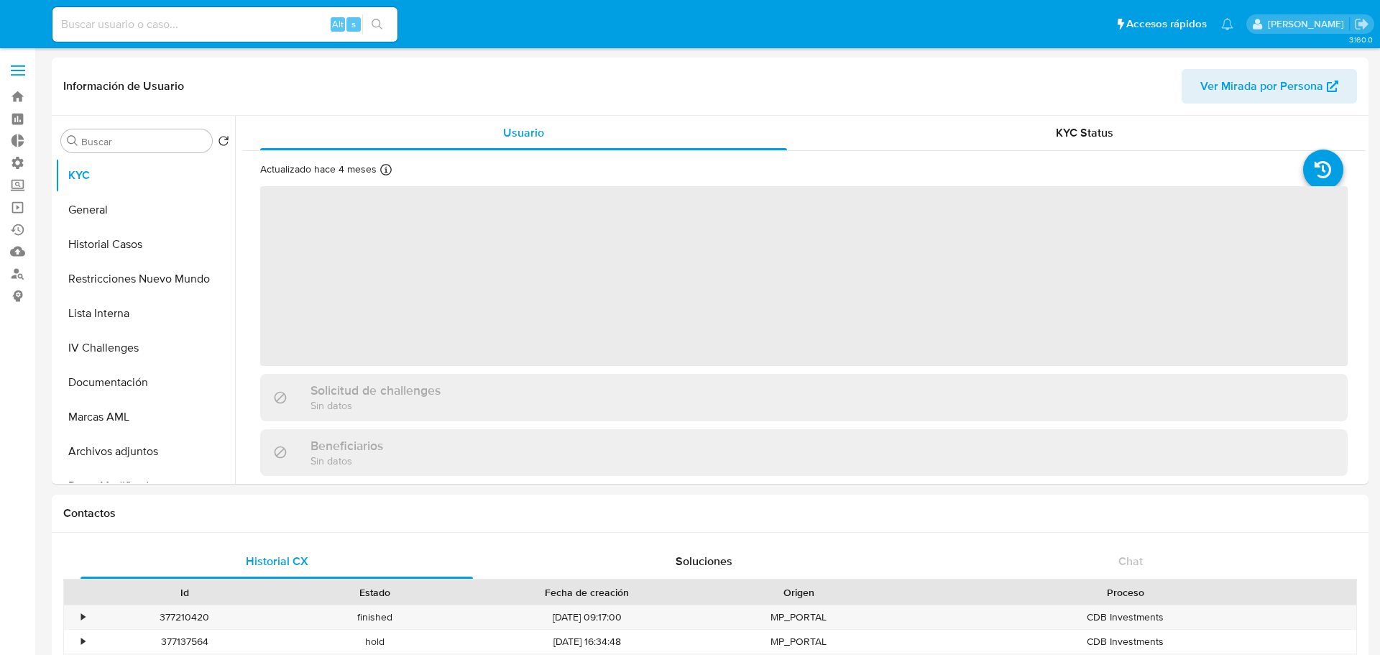
select select "10"
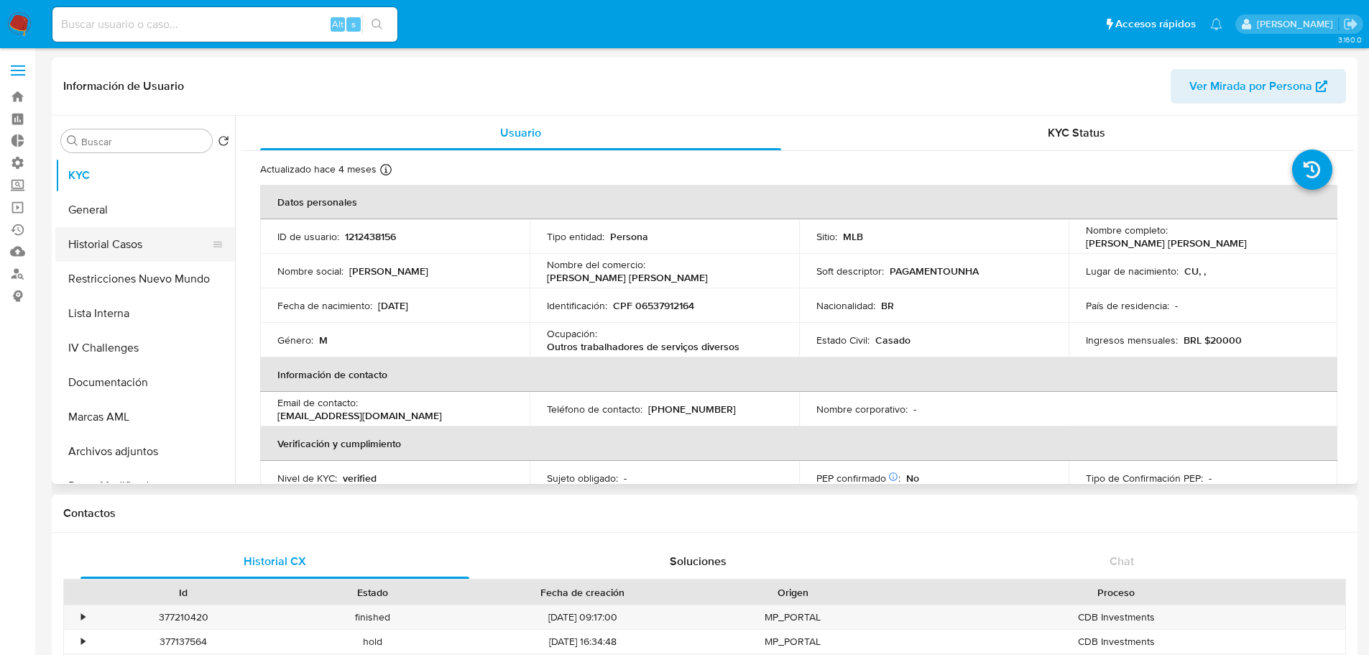
click at [114, 238] on button "Historial Casos" at bounding box center [139, 244] width 168 height 34
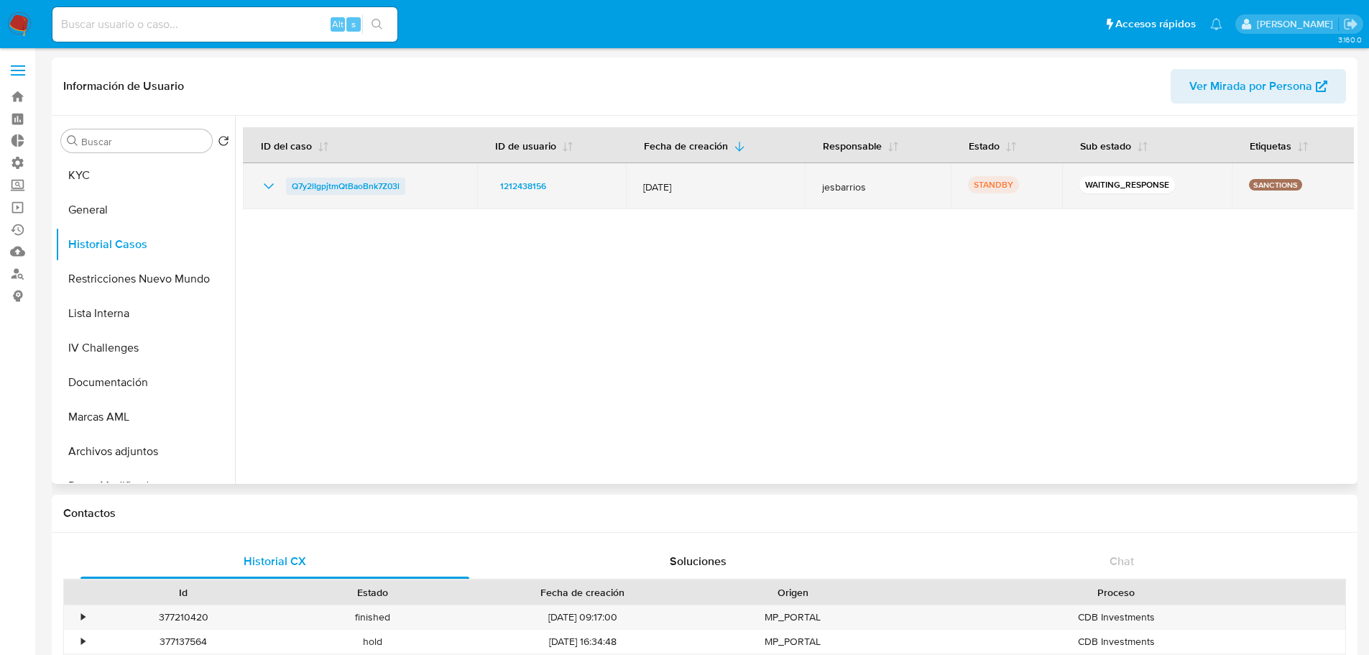
click at [379, 182] on span "Q7y2lIgpjtmQtBaoBnk7Z03l" at bounding box center [346, 185] width 108 height 17
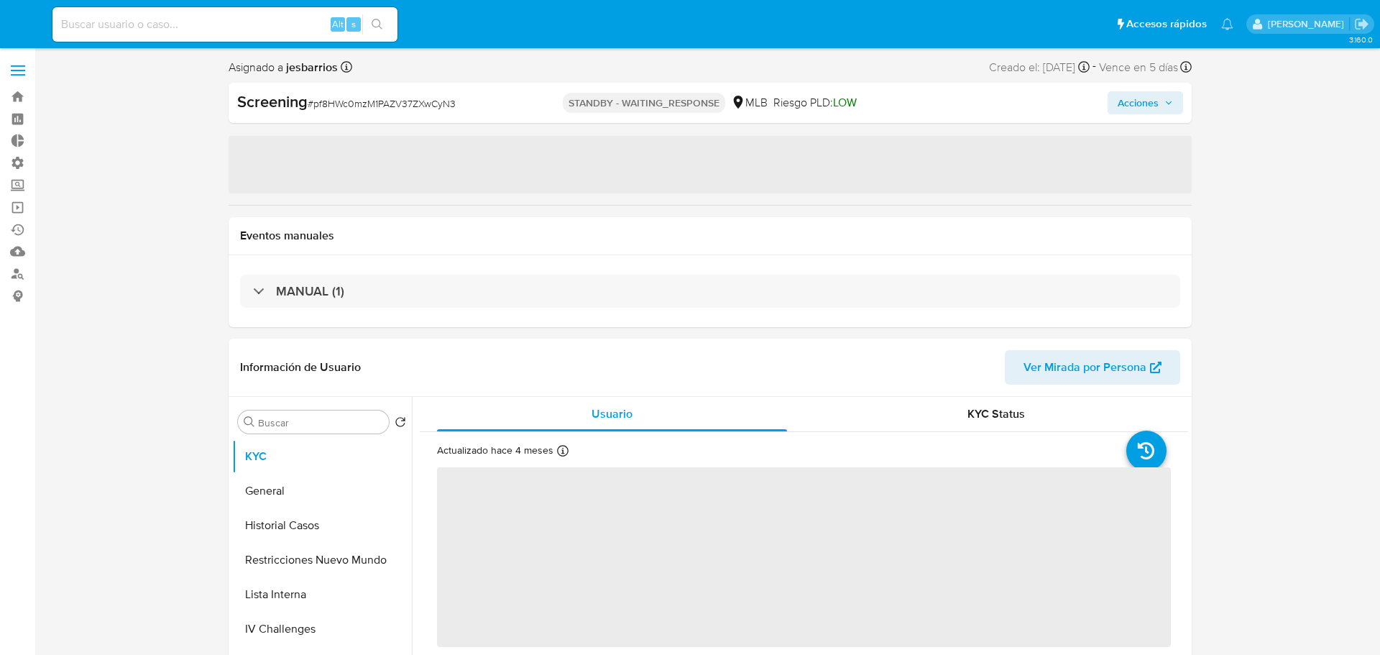
select select "10"
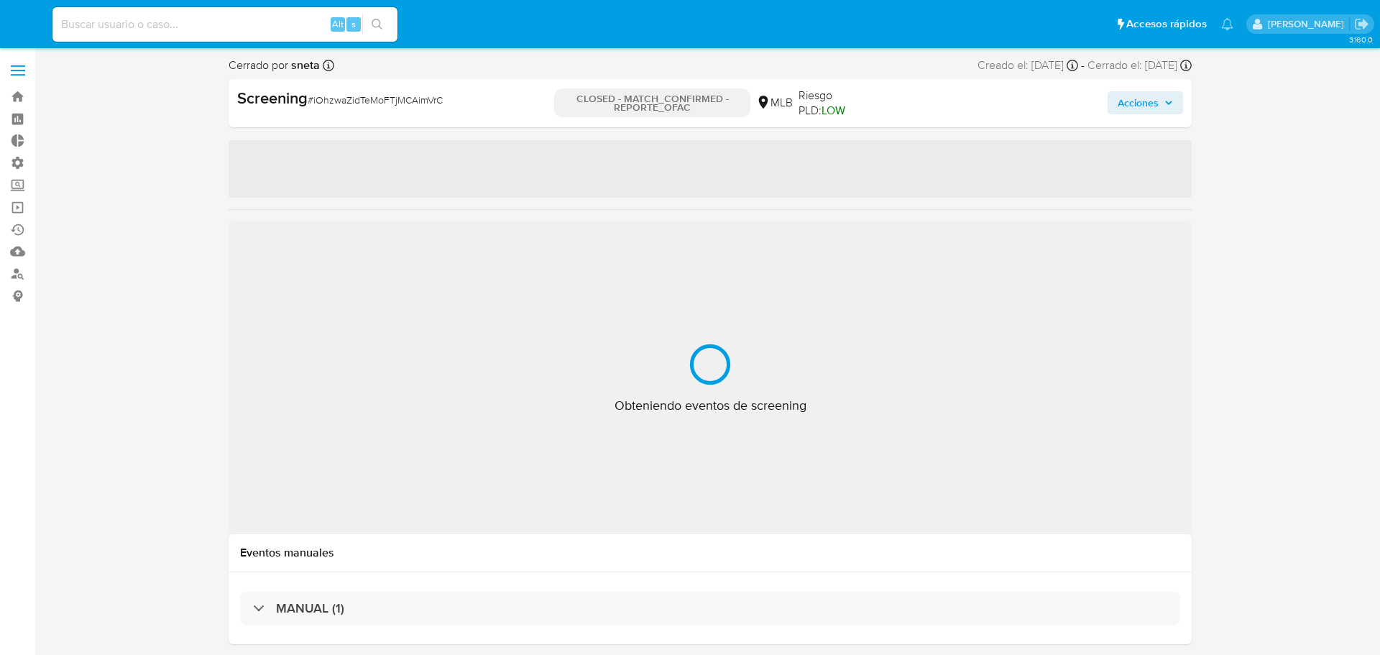
select select "10"
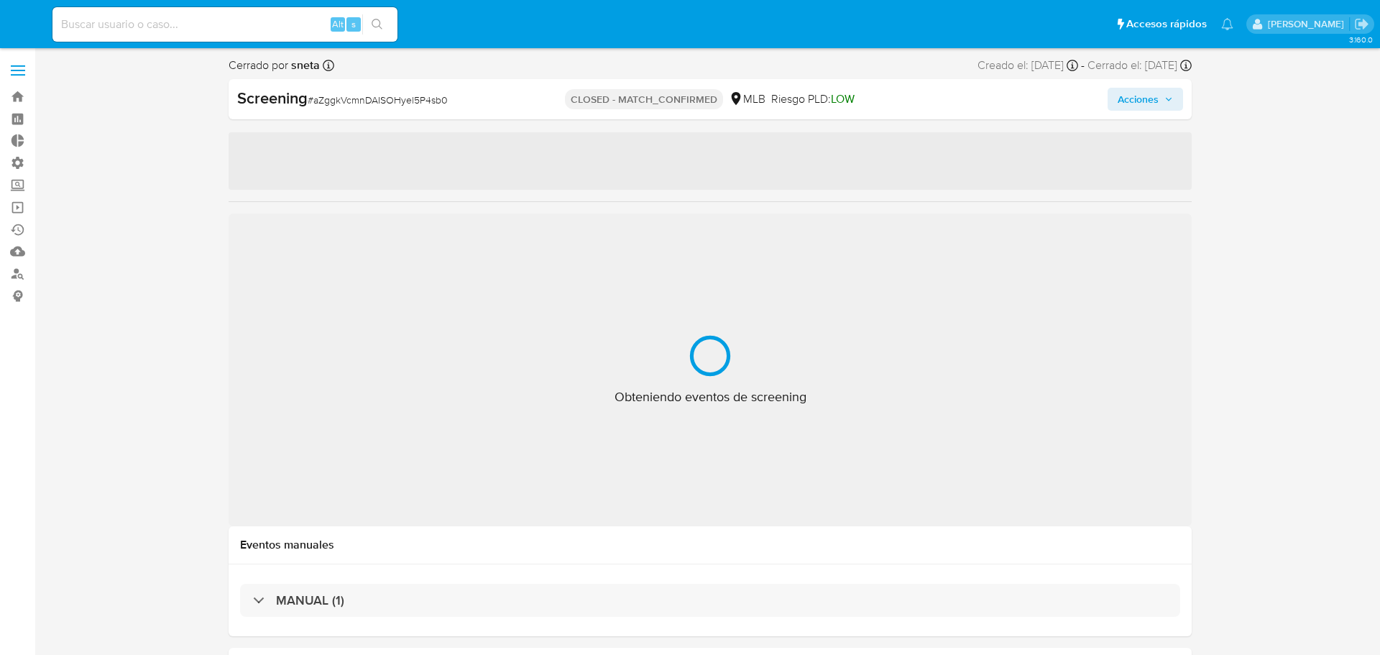
select select "10"
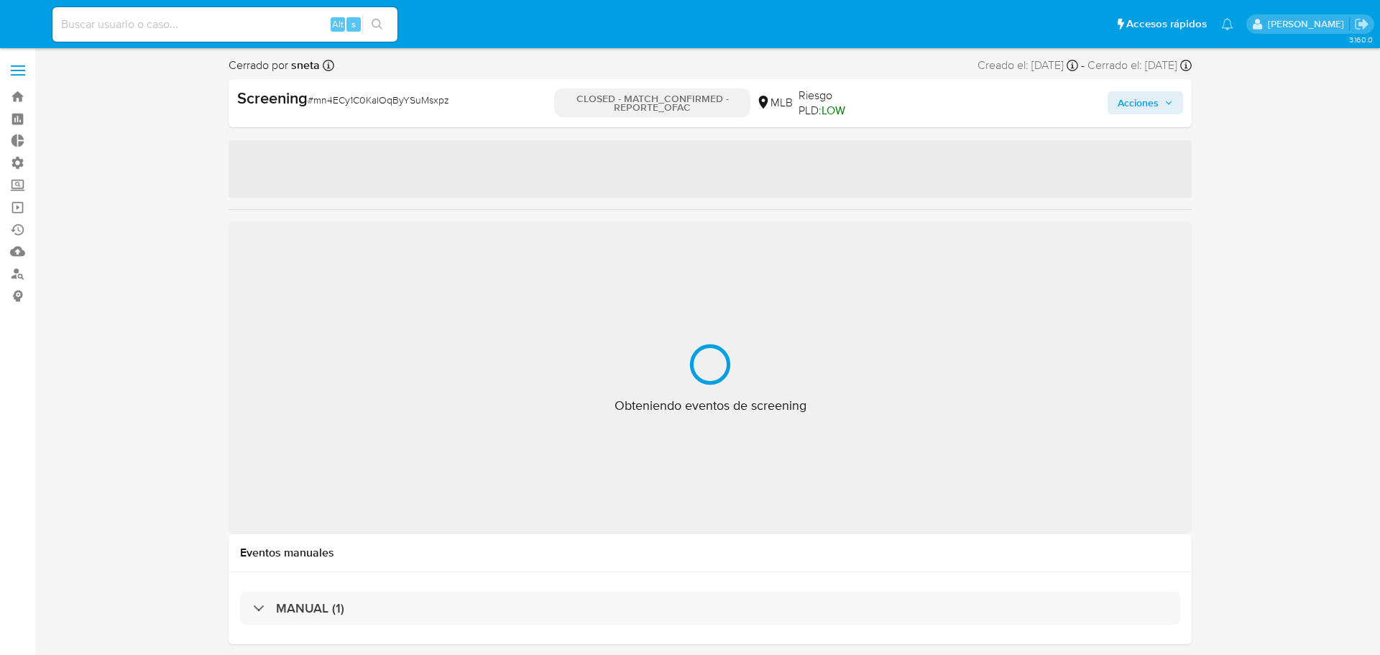
select select "10"
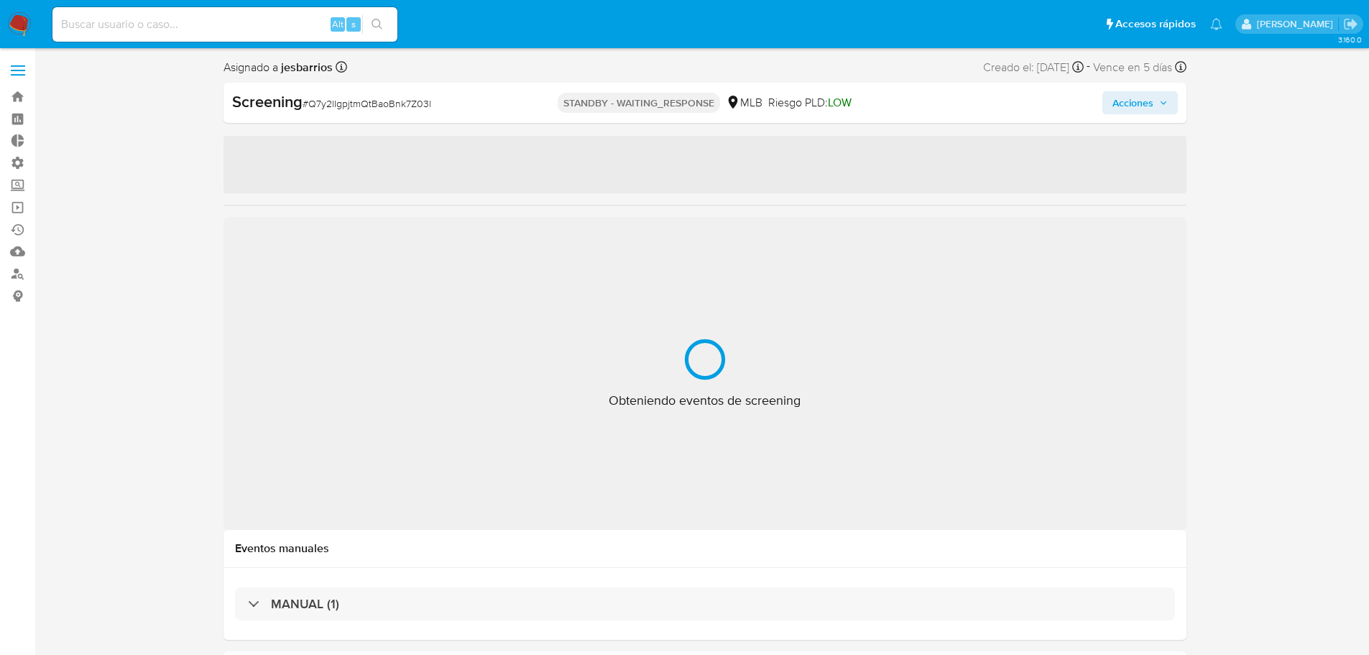
select select "10"
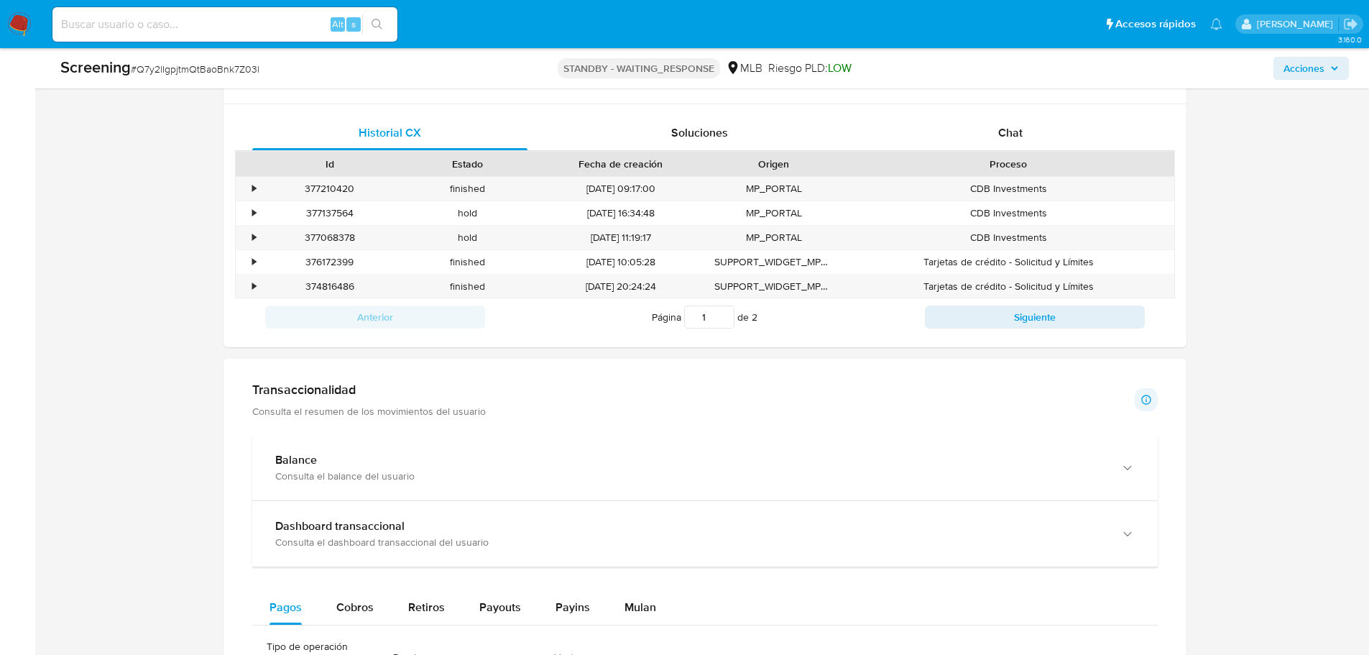
scroll to position [1006, 0]
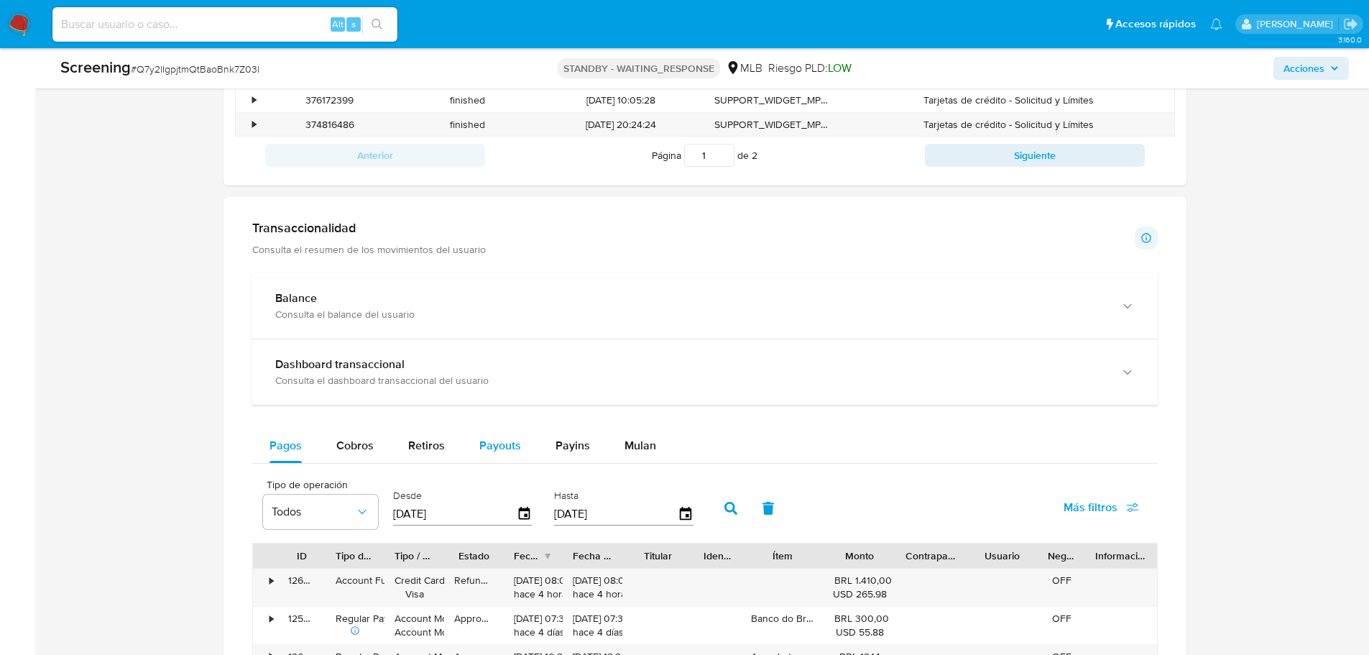
click at [511, 444] on span "Payouts" at bounding box center [500, 445] width 42 height 17
select select "10"
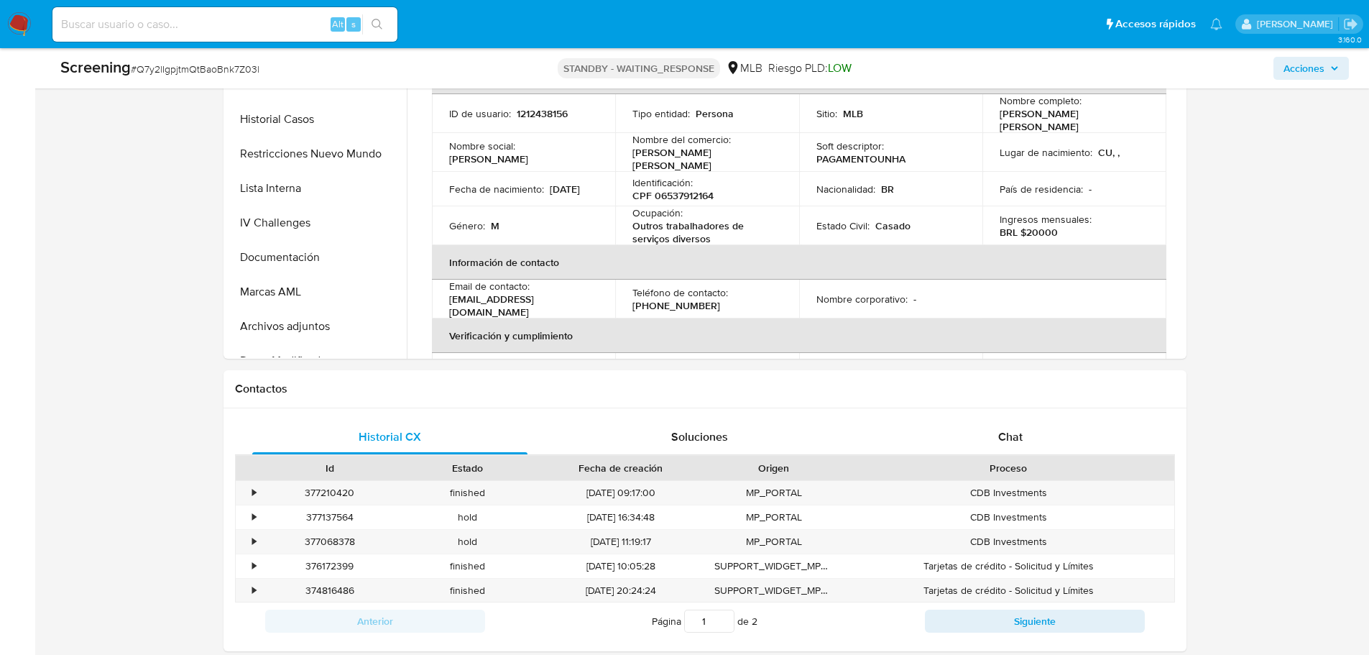
scroll to position [647, 0]
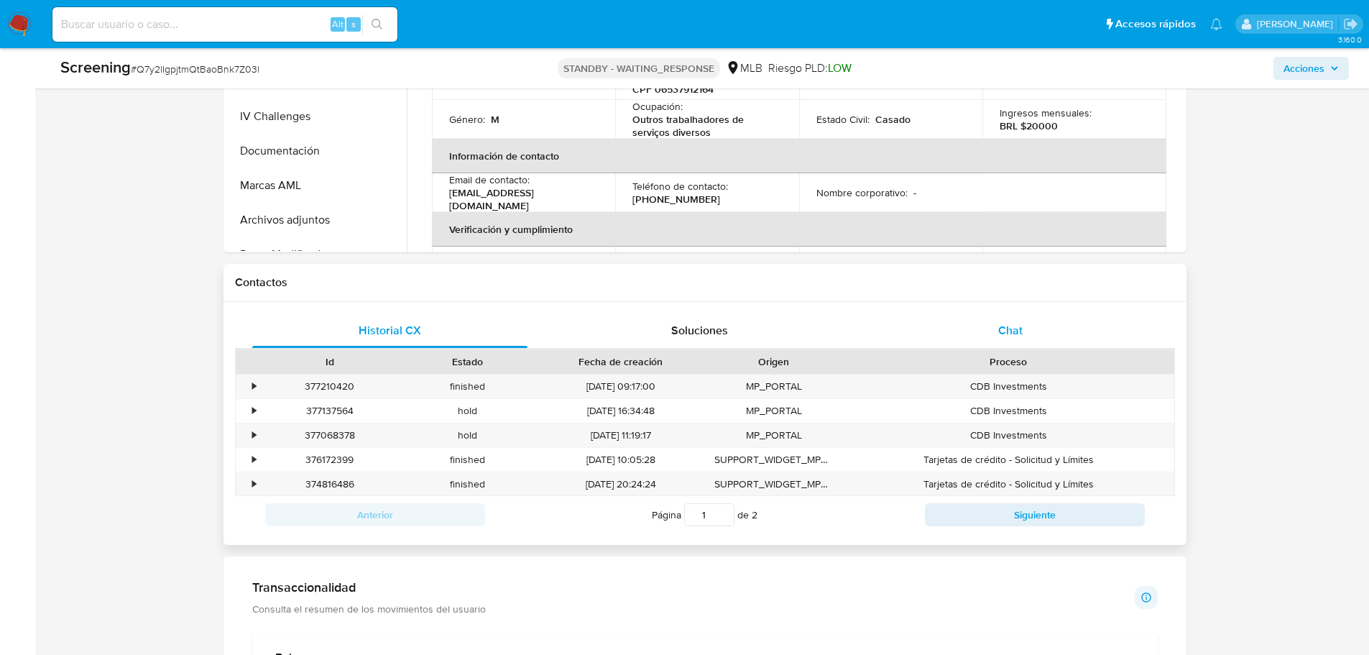
click at [1023, 333] on div "Chat" at bounding box center [1010, 330] width 276 height 34
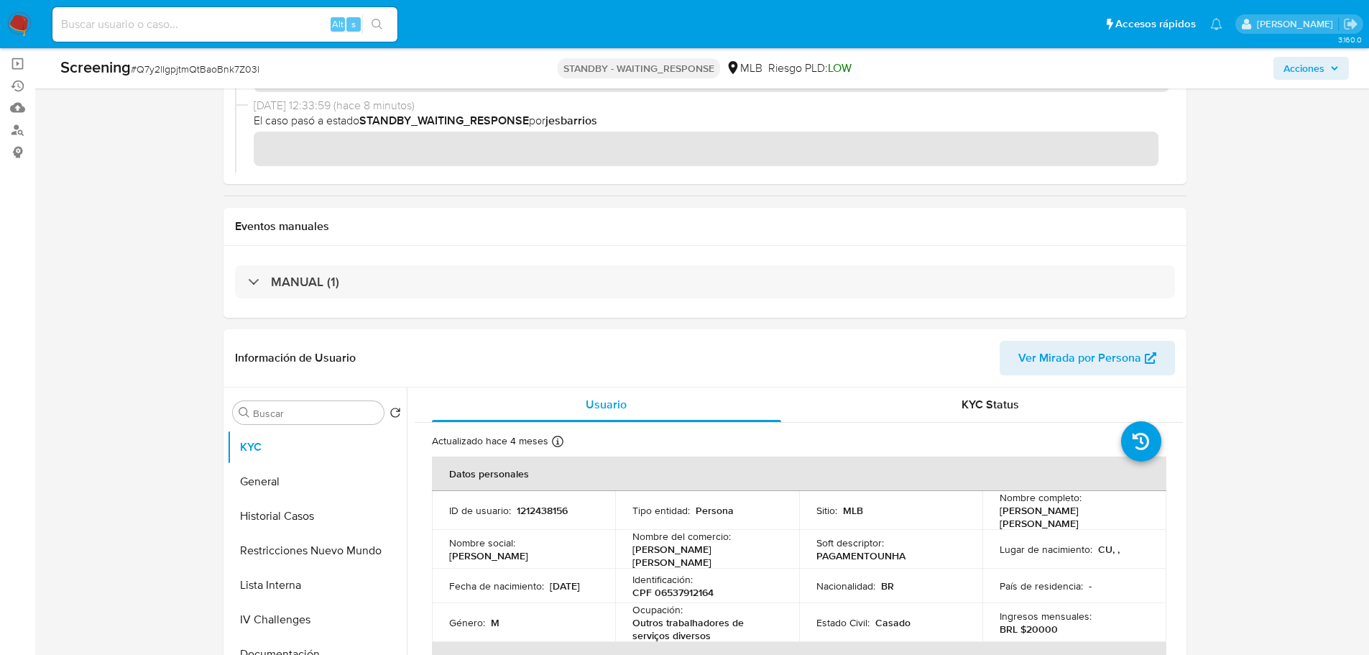
scroll to position [0, 0]
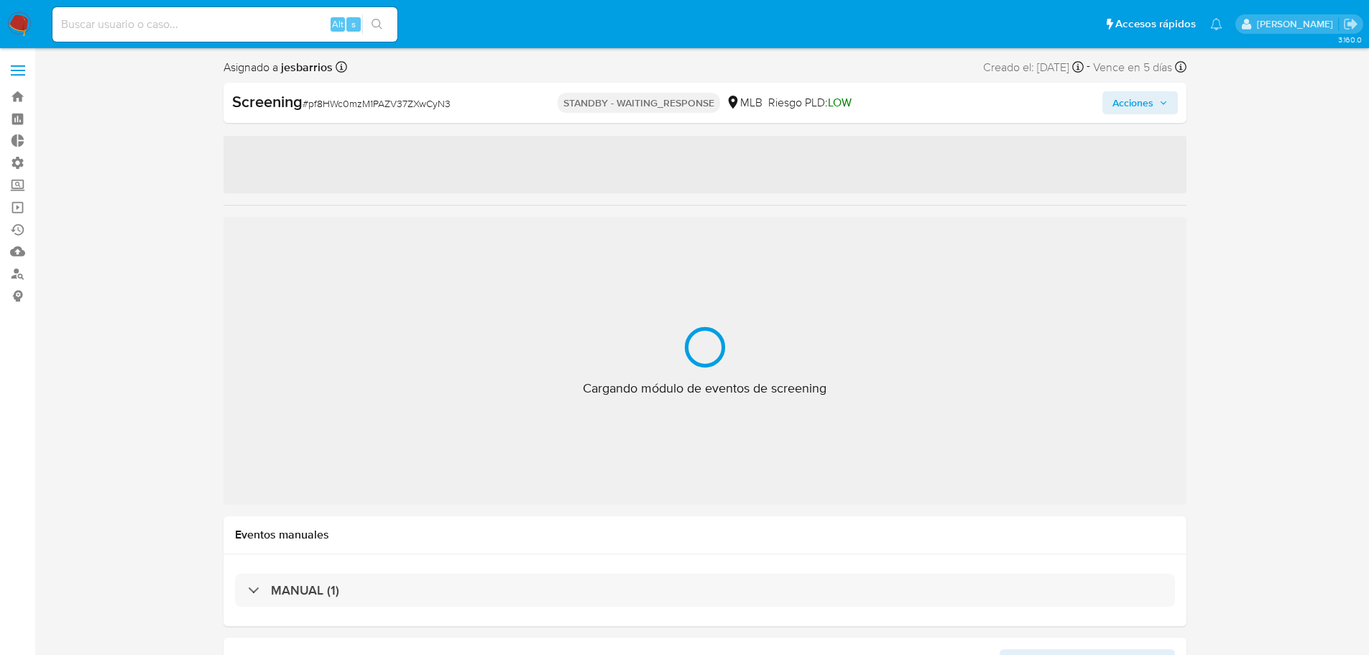
select select "10"
